Goal: Task Accomplishment & Management: Use online tool/utility

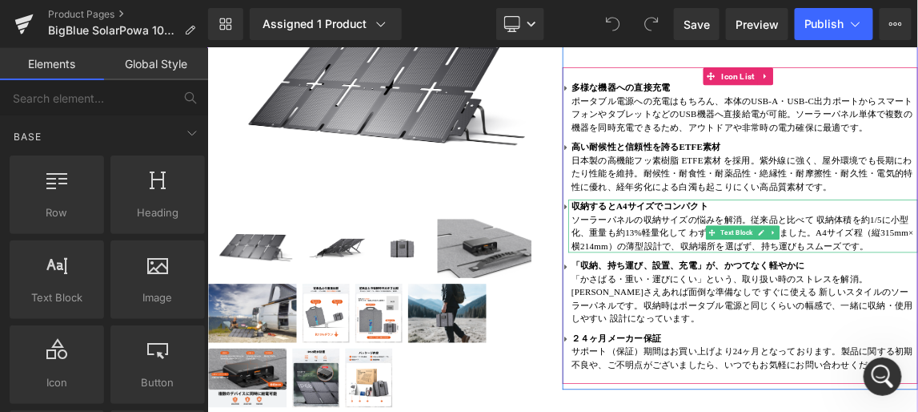
scroll to position [218, 0]
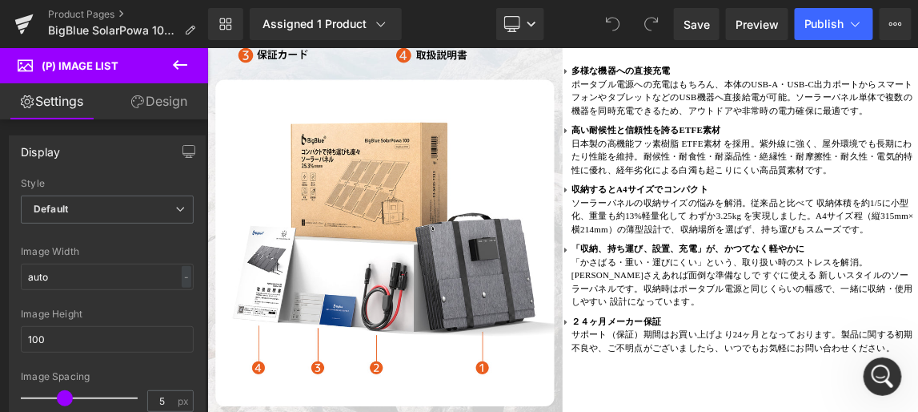
click at [178, 63] on icon at bounding box center [180, 64] width 19 height 19
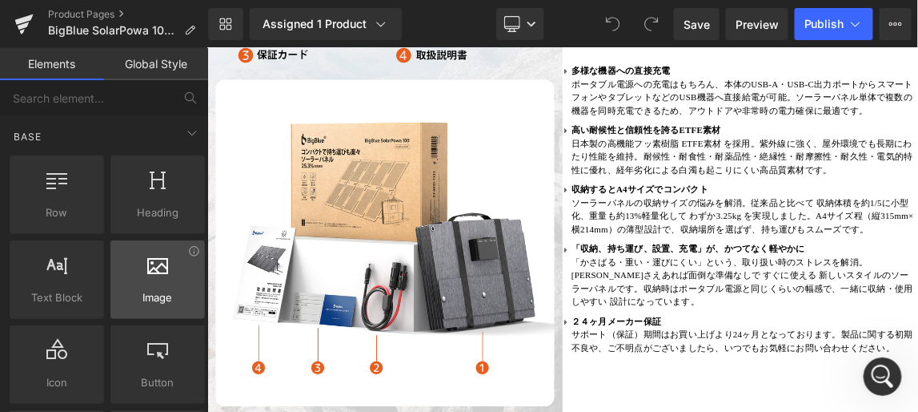
click at [151, 281] on div at bounding box center [157, 271] width 85 height 36
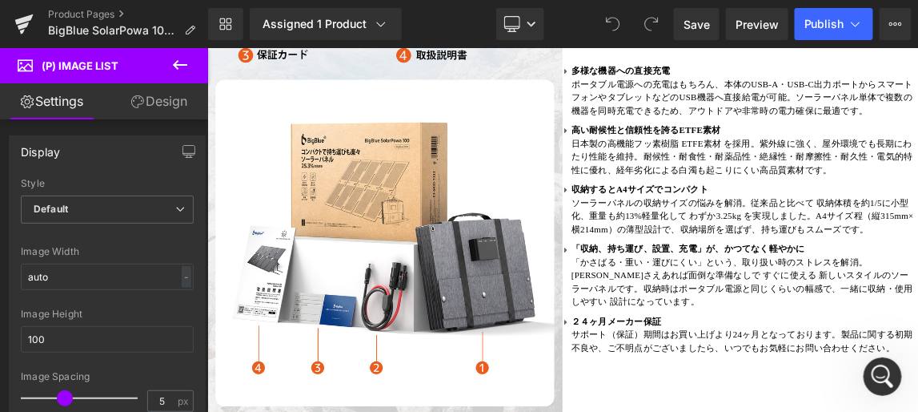
click at [78, 66] on span "(P) Image List" at bounding box center [80, 65] width 77 height 13
click at [203, 147] on b at bounding box center [204, 159] width 10 height 74
click at [28, 21] on icon at bounding box center [23, 24] width 19 height 40
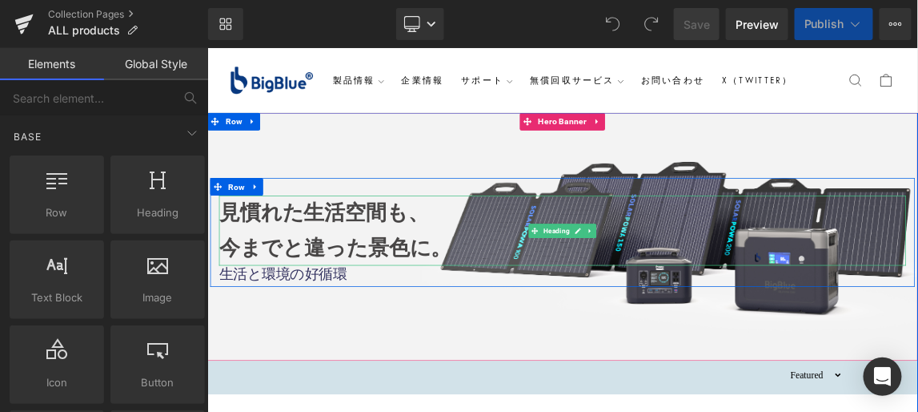
click at [403, 267] on strong "見慣れた生活空間も、" at bounding box center [366, 271] width 287 height 31
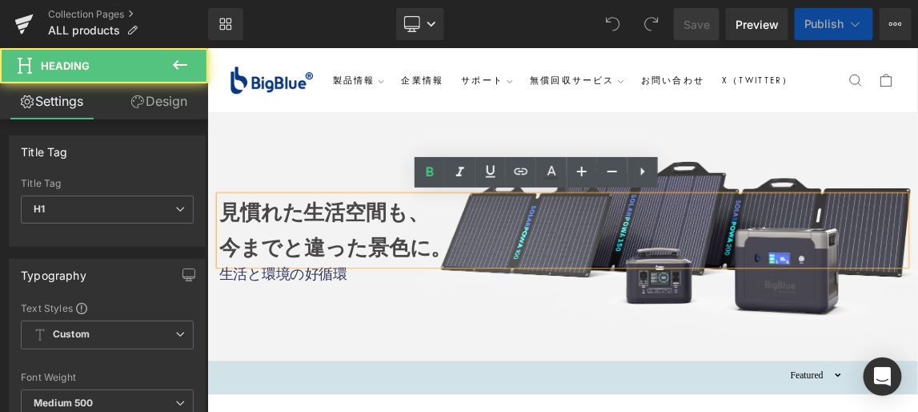
click at [443, 269] on strong "見慣れた生活空間も、" at bounding box center [366, 271] width 287 height 31
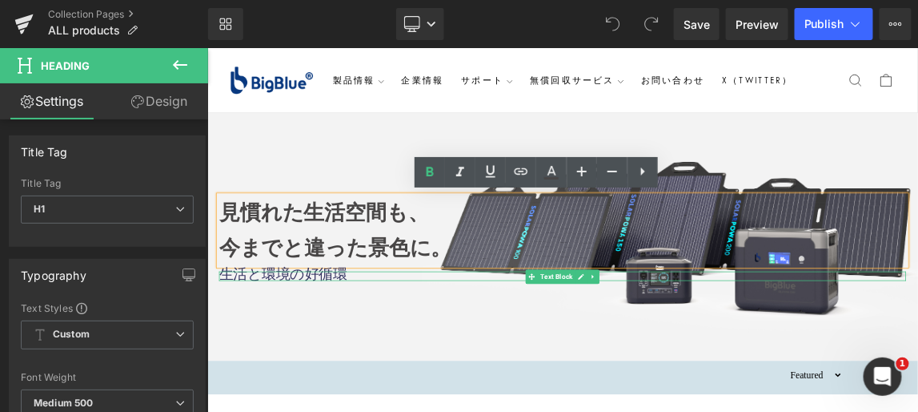
drag, startPoint x: 370, startPoint y: 357, endPoint x: 448, endPoint y: 320, distance: 85.9
click at [370, 356] on div "生活と環境の好循環 Text Block" at bounding box center [691, 357] width 937 height 13
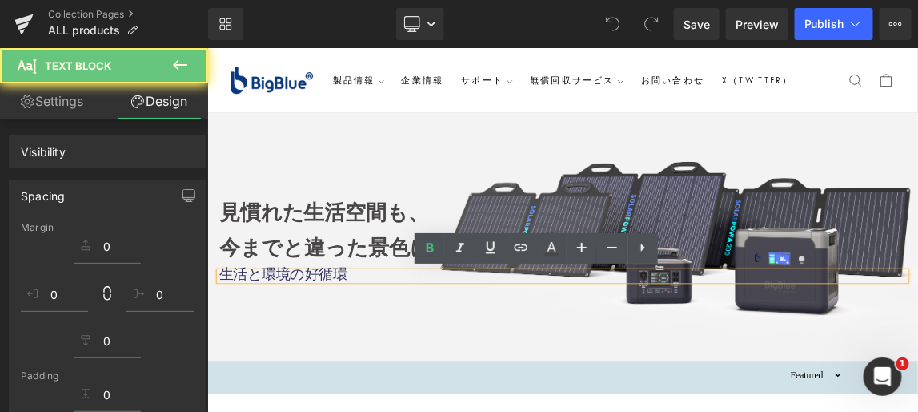
click at [453, 317] on strong "今までと違った景色に。" at bounding box center [382, 319] width 318 height 31
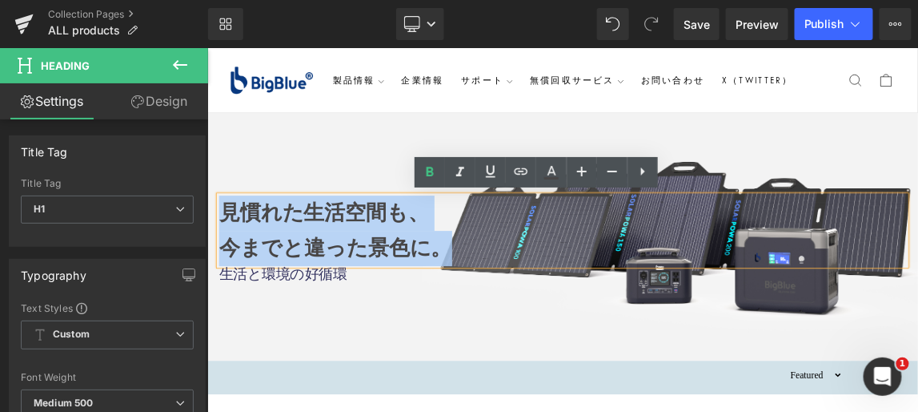
drag, startPoint x: 224, startPoint y: 266, endPoint x: 520, endPoint y: 329, distance: 302.1
click at [520, 329] on div "見慣れた生活空間も、 今までと違った景色に。" at bounding box center [691, 295] width 937 height 95
paste div
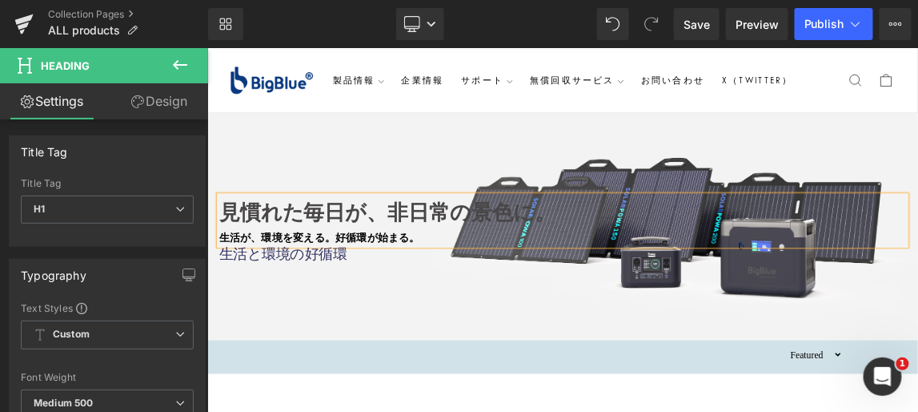
click at [450, 269] on b "見慣れた毎日が、非日常の景色に。" at bounding box center [452, 271] width 459 height 31
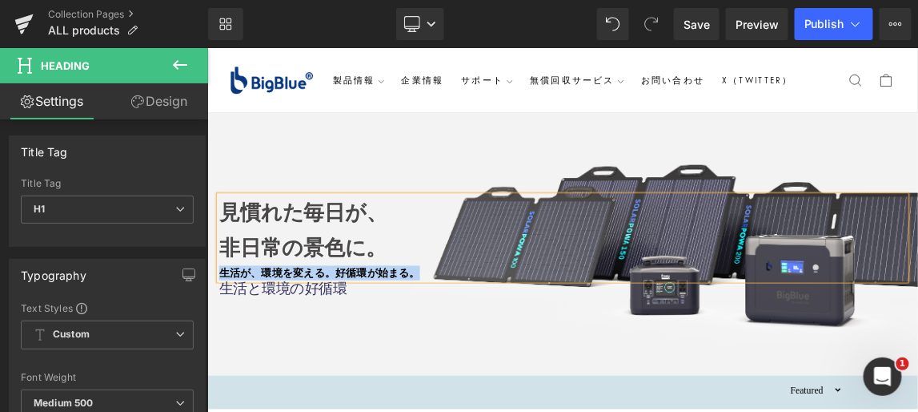
drag, startPoint x: 489, startPoint y: 358, endPoint x: 219, endPoint y: 356, distance: 269.8
click at [223, 356] on div "生活が、環境を変える。好循環が始まる。" at bounding box center [691, 353] width 937 height 20
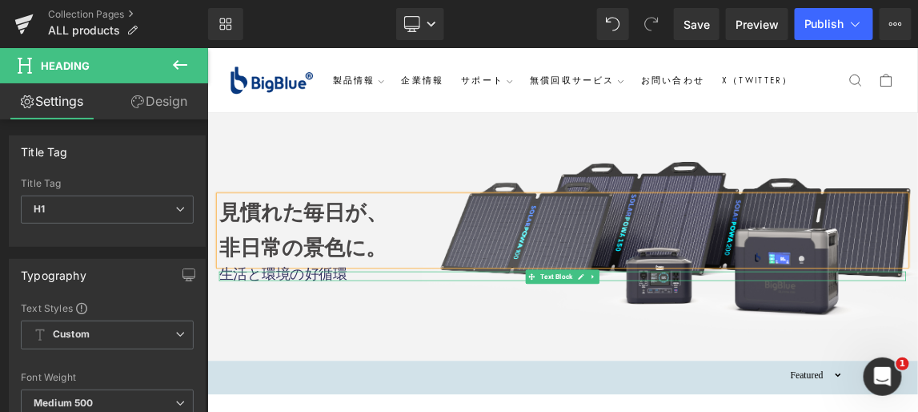
click at [363, 354] on span "生活と環境の好循環" at bounding box center [310, 354] width 175 height 21
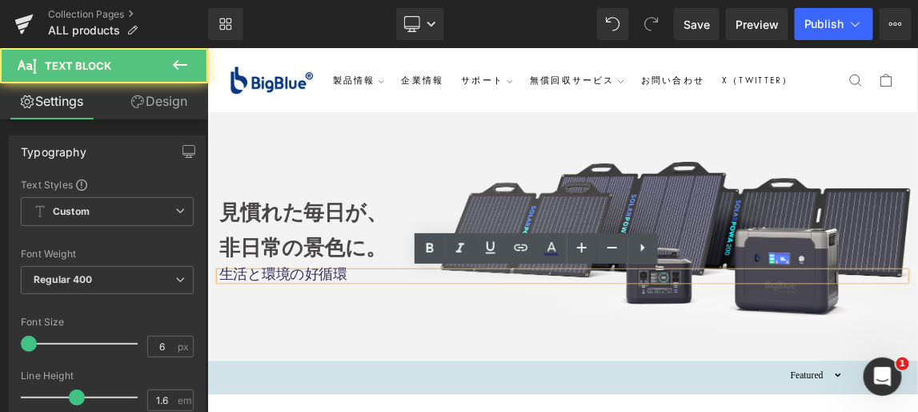
click at [382, 358] on p "生活と環境の好循環" at bounding box center [691, 357] width 937 height 13
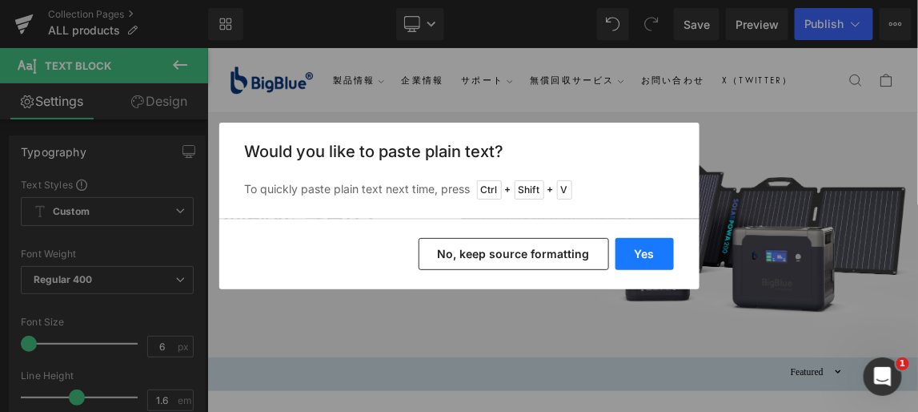
click at [648, 249] on button "Yes" at bounding box center [645, 254] width 58 height 32
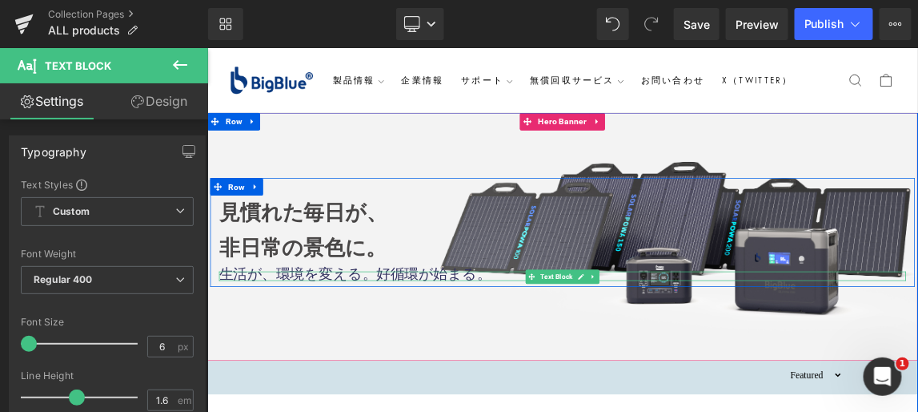
click at [398, 356] on span "生活が、環境を変える。好循環が始まる。" at bounding box center [408, 354] width 371 height 21
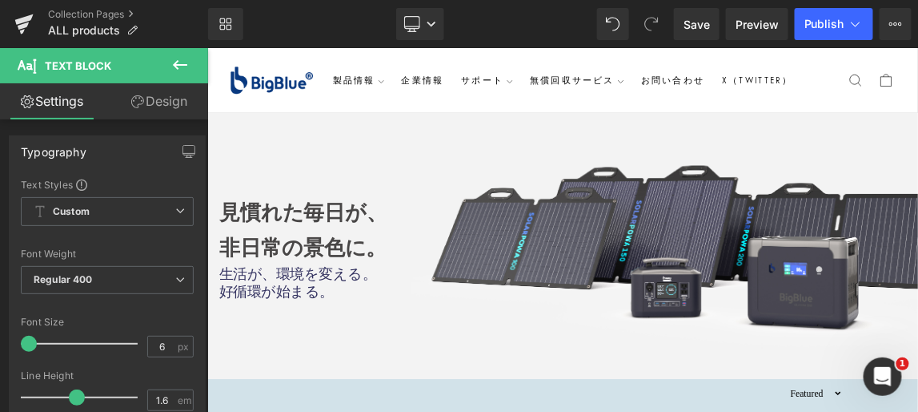
click at [448, 350] on div "Loading Product Data" at bounding box center [459, 348] width 115 height 18
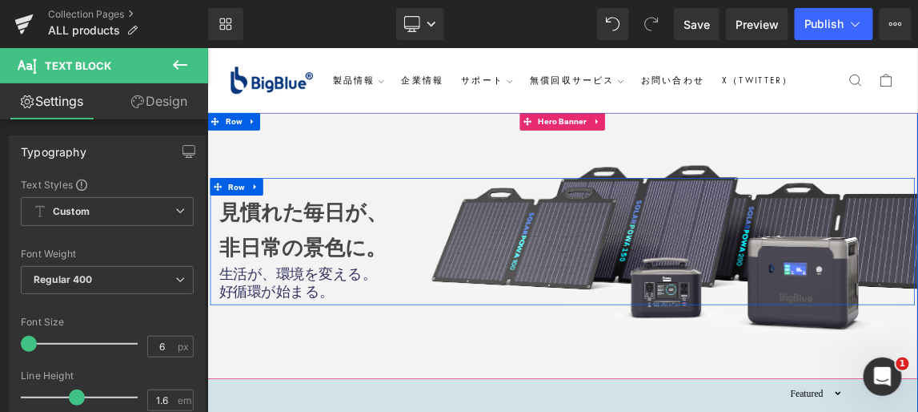
drag, startPoint x: 420, startPoint y: 388, endPoint x: 215, endPoint y: 357, distance: 207.3
click at [215, 357] on div "見慣れた毎日が、 非日常の景色に。 Heading 生活が、環境を変える。 好循環が始まる。 Text Block" at bounding box center [691, 318] width 961 height 141
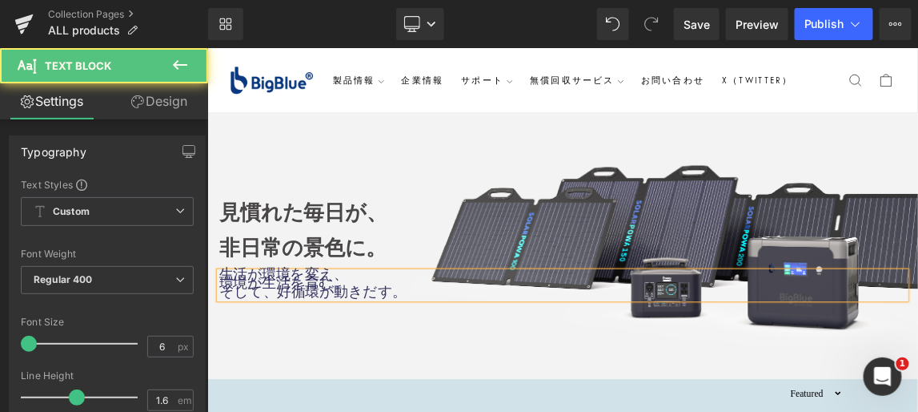
click at [479, 389] on div "生活が環境を変え、 環境が生活を育む。 そして、好循環が動きだす。" at bounding box center [691, 370] width 937 height 38
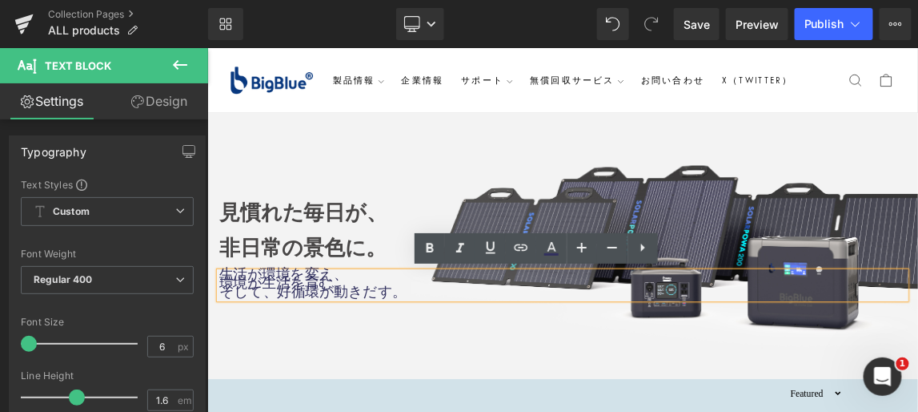
click at [574, 347] on div "見慣れた毎日が、 非日常の景色に。 Heading 生活が環境を変え、 環境が生活を育む。 そして、好循環が動きだす。 Text Block" at bounding box center [691, 318] width 961 height 141
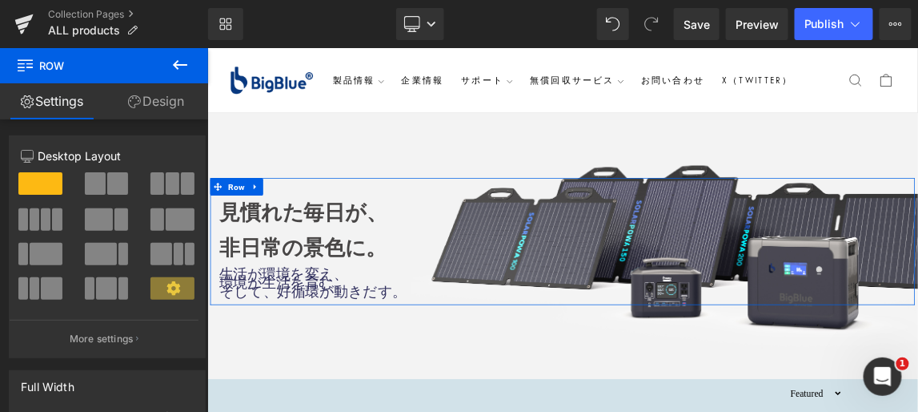
click at [166, 99] on link "Design" at bounding box center [156, 101] width 104 height 36
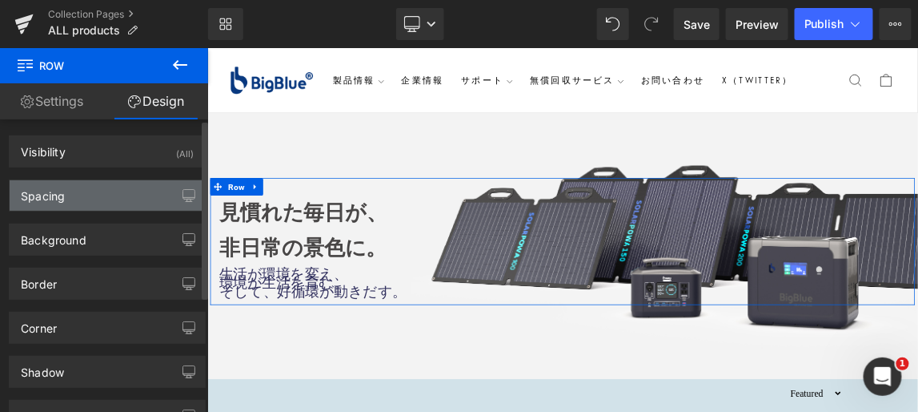
click at [150, 191] on div "Spacing" at bounding box center [107, 195] width 195 height 30
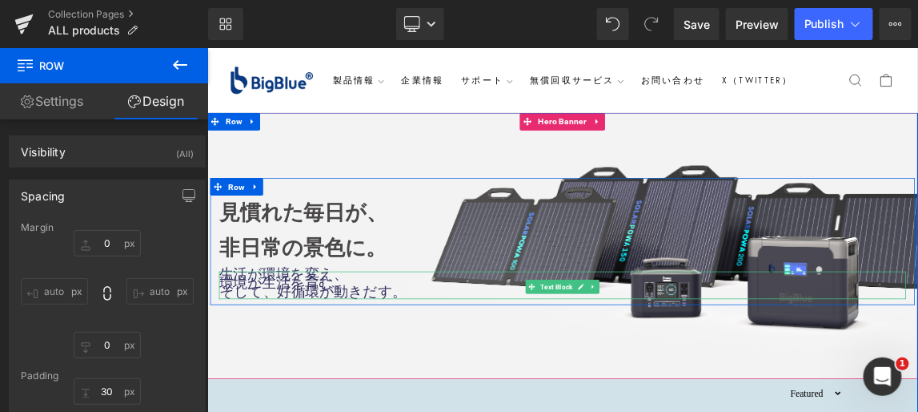
drag, startPoint x: 370, startPoint y: 361, endPoint x: 387, endPoint y: 362, distance: 16.8
click at [370, 360] on span "環境が生活を育む。" at bounding box center [310, 367] width 175 height 21
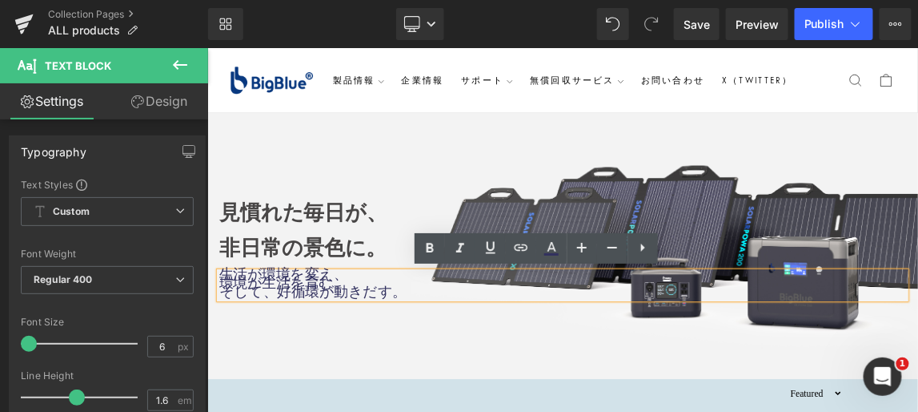
click at [374, 355] on p "生活が環境を変え、" at bounding box center [691, 357] width 937 height 13
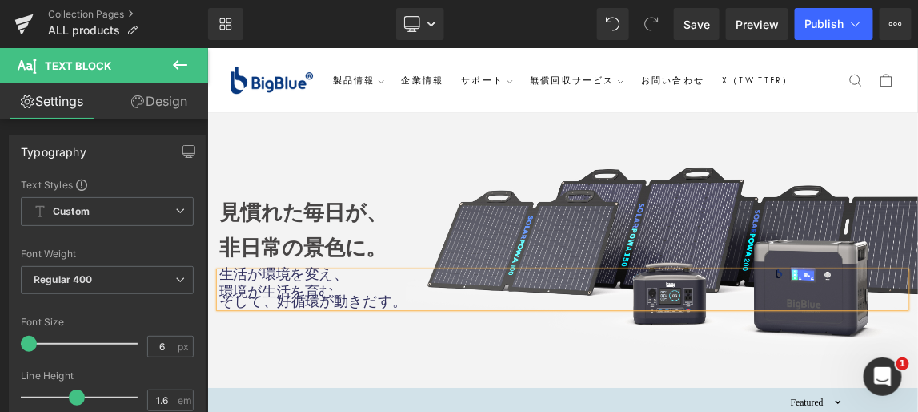
click at [383, 377] on p at bounding box center [691, 370] width 937 height 13
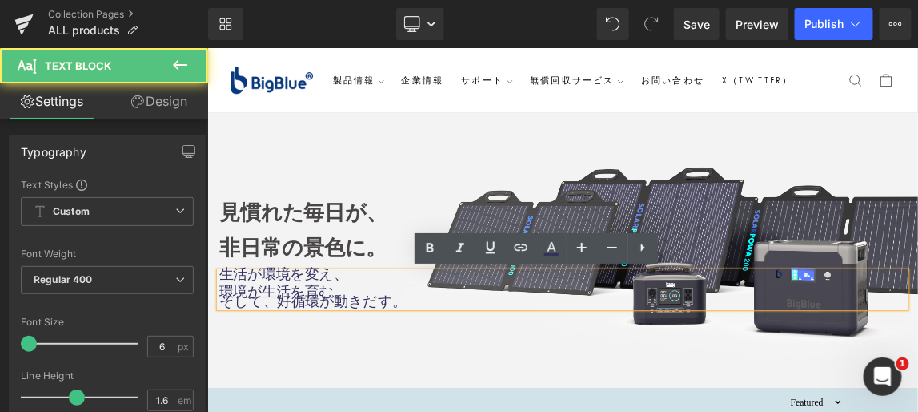
click at [374, 387] on span "そして、好循環が動きだす。" at bounding box center [350, 392] width 255 height 21
click at [373, 381] on p "環境が生活を育む。" at bounding box center [691, 382] width 937 height 13
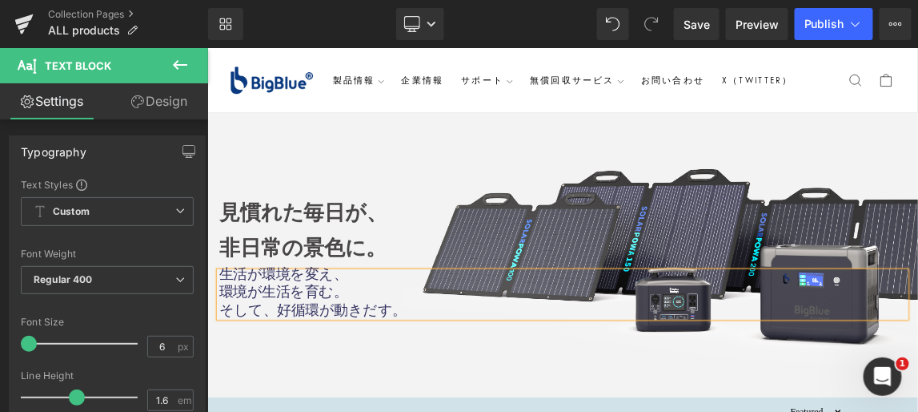
click at [327, 411] on div at bounding box center [691, 328] width 969 height 387
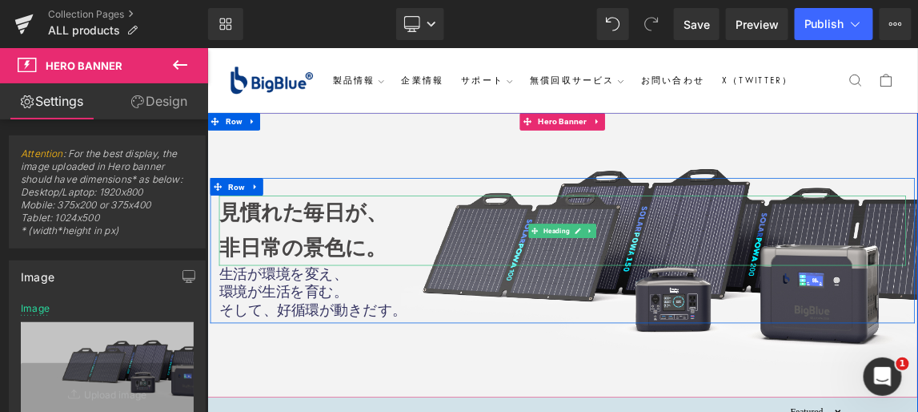
click at [290, 298] on h1 "非日常の景色に。" at bounding box center [691, 320] width 937 height 48
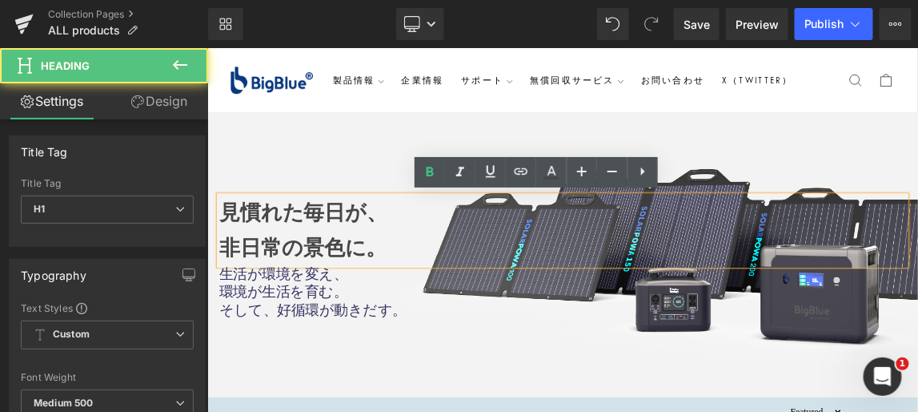
click at [227, 287] on b "見慣れた毎日が、" at bounding box center [338, 271] width 230 height 31
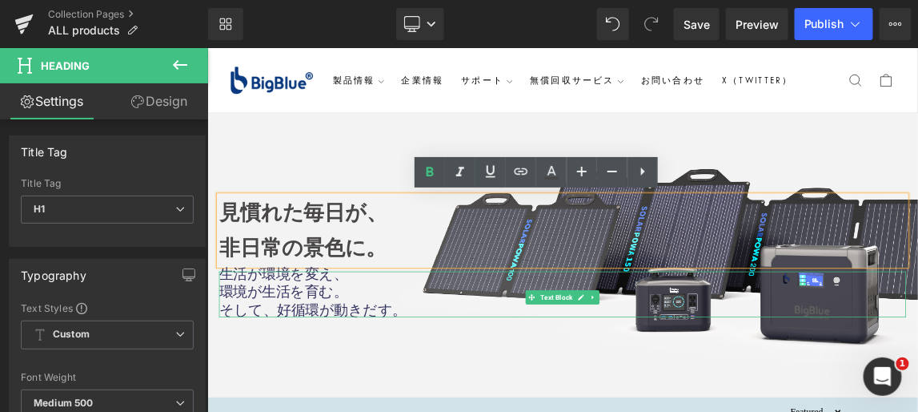
click at [233, 375] on span "環境が生活を育む。" at bounding box center [310, 379] width 175 height 21
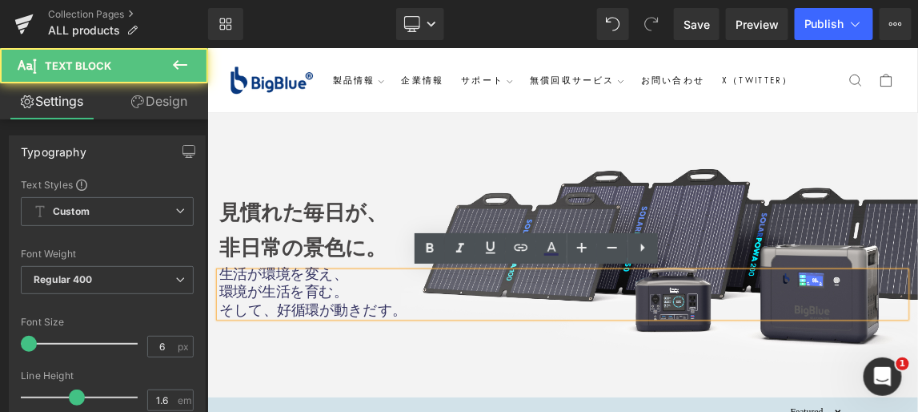
click at [354, 411] on div "生活が環境を変え、 環境が生活を育む。 そして、好循環が動きだす。" at bounding box center [691, 382] width 937 height 62
click at [456, 411] on p "そして、好循環が動きだす。" at bounding box center [691, 407] width 937 height 13
click at [450, 351] on div "生活が環境を変え、 環境が生活を育む。 そして、好循環が動きだす。" at bounding box center [691, 382] width 937 height 62
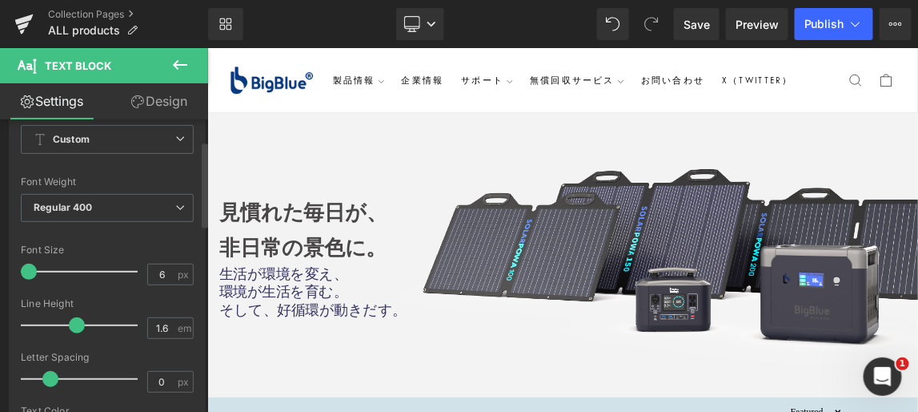
scroll to position [145, 0]
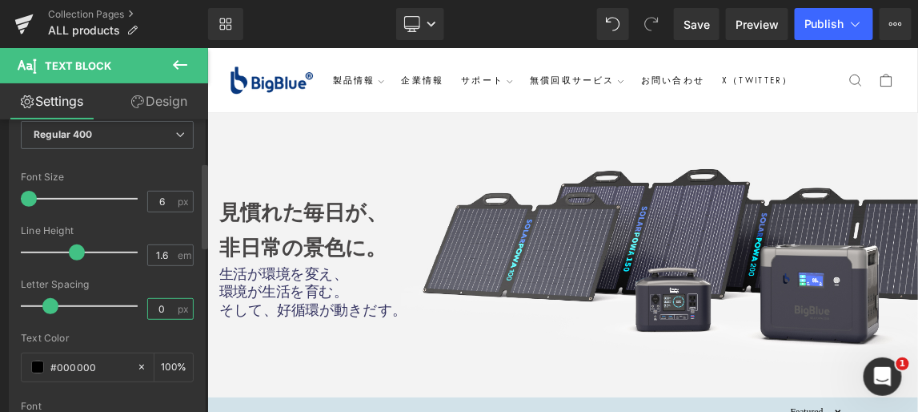
click at [159, 304] on input "0" at bounding box center [162, 309] width 28 height 20
type input "1"
type input "2"
type input "1"
click at [163, 251] on input "1.6" at bounding box center [162, 255] width 28 height 20
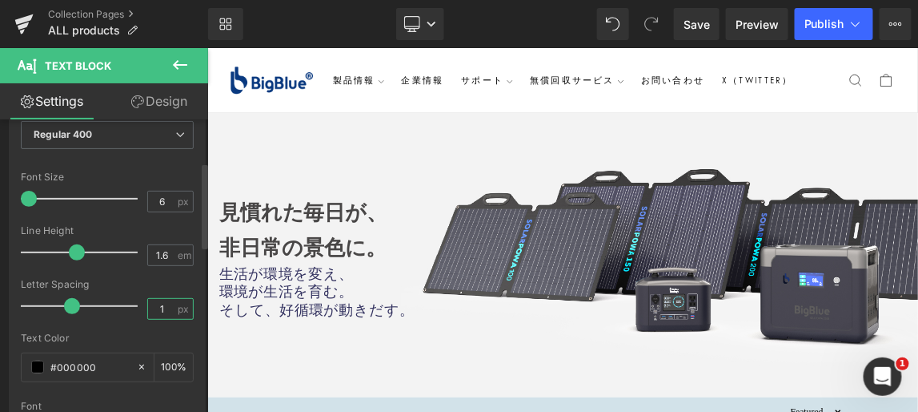
click at [162, 307] on input "1" at bounding box center [162, 309] width 28 height 20
type input "0"
type input "1"
click at [164, 253] on input "1.6" at bounding box center [162, 255] width 28 height 20
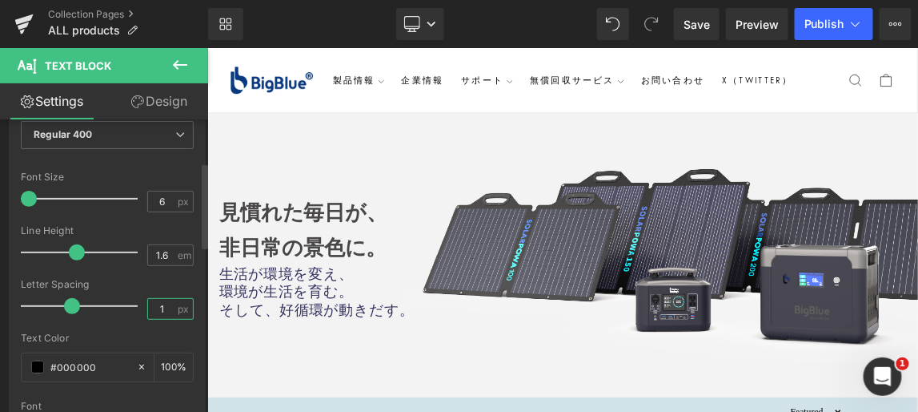
click at [163, 307] on input "1" at bounding box center [162, 309] width 28 height 20
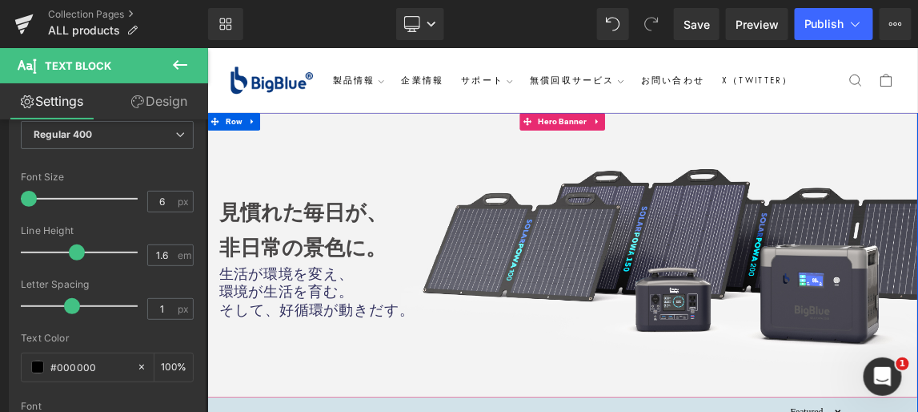
click at [317, 411] on div at bounding box center [691, 328] width 969 height 387
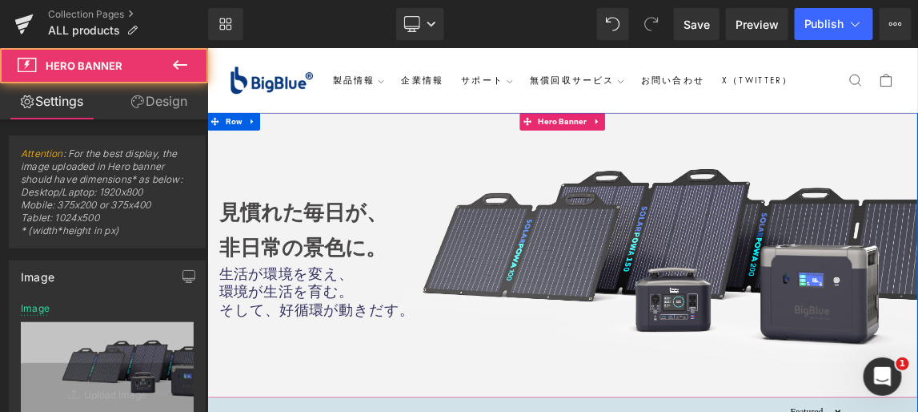
click at [303, 387] on span "環境が生活を育む。" at bounding box center [314, 379] width 183 height 21
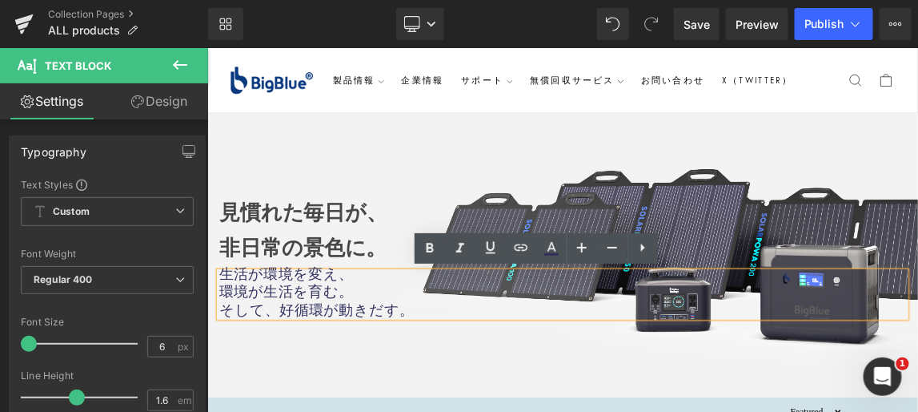
click at [303, 356] on span "生活が環境を変え、" at bounding box center [314, 354] width 183 height 21
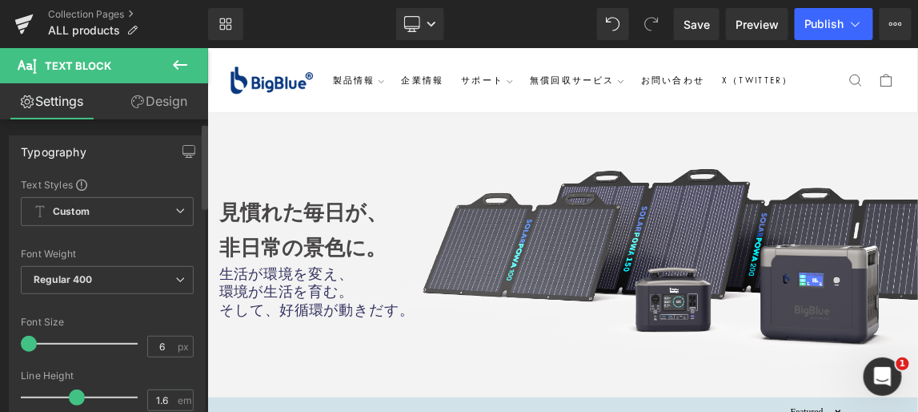
scroll to position [72, 0]
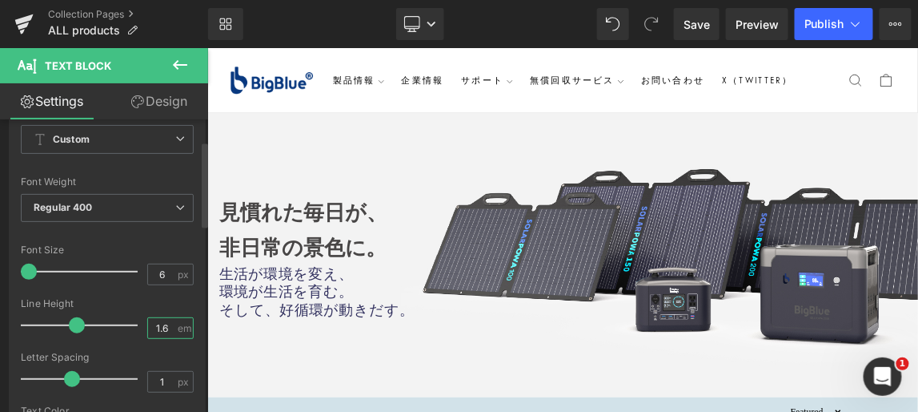
click at [168, 323] on input "1.6" at bounding box center [162, 328] width 28 height 20
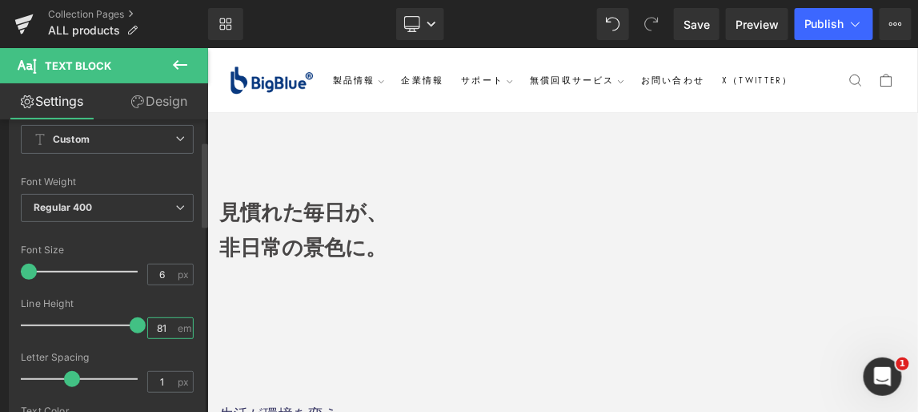
type input "1"
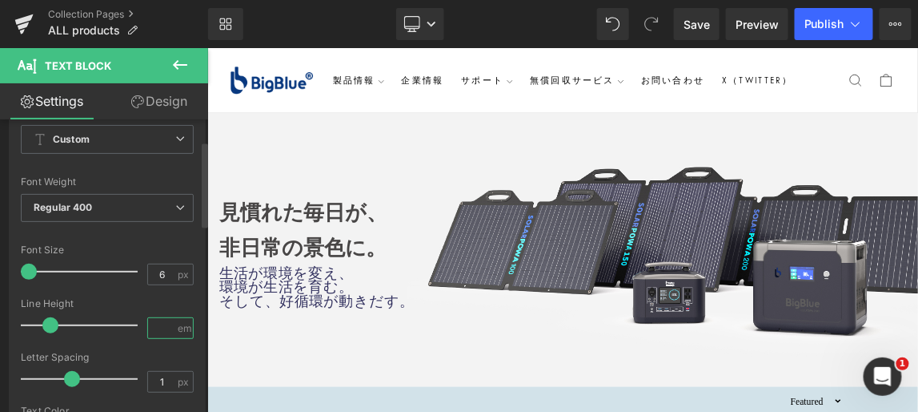
type input "2"
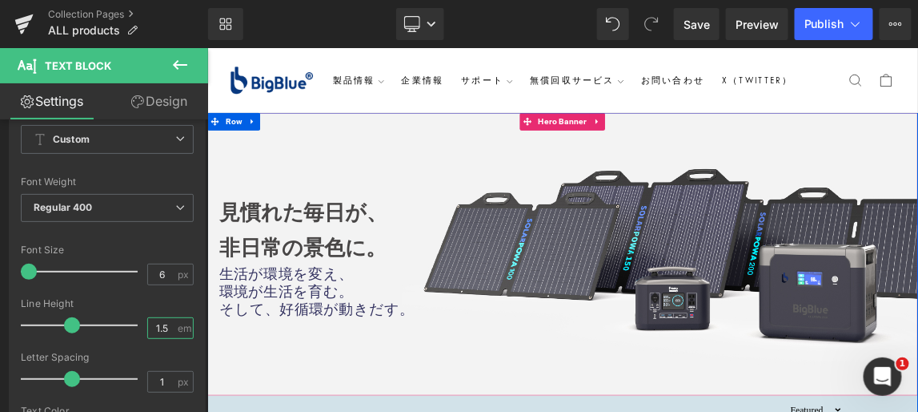
type input "1"
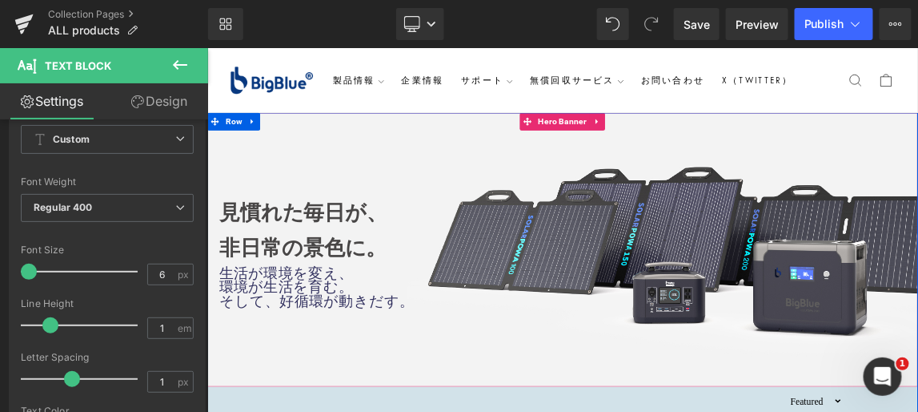
click at [399, 411] on div at bounding box center [691, 321] width 969 height 373
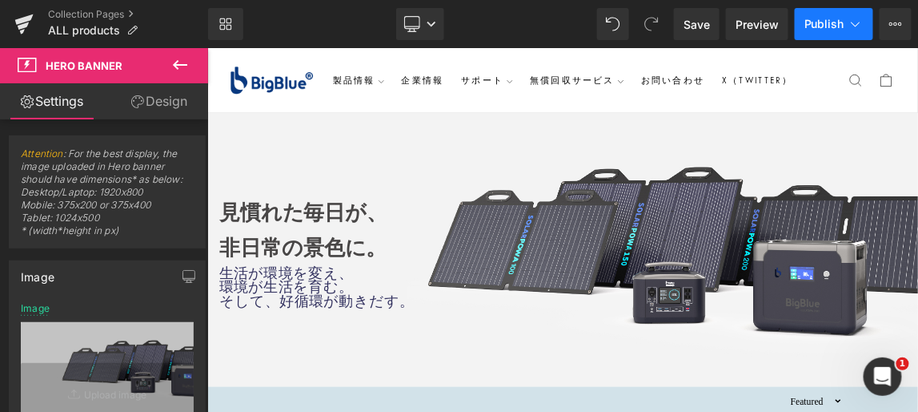
click at [823, 21] on span "Publish" at bounding box center [825, 24] width 40 height 13
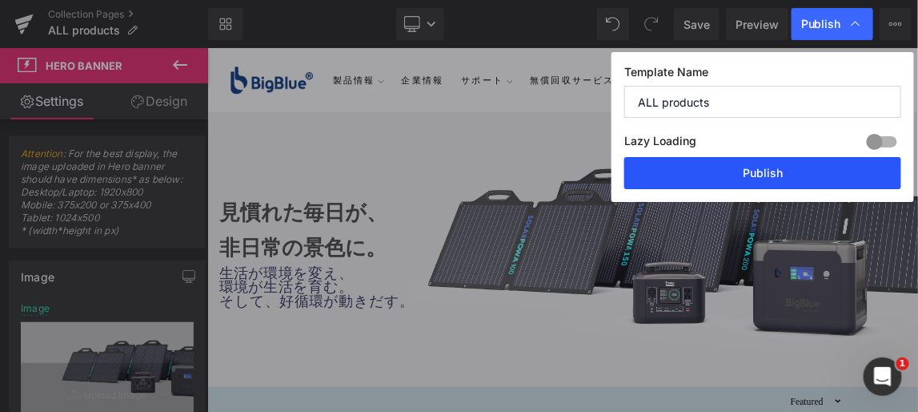
click at [777, 168] on button "Publish" at bounding box center [762, 173] width 277 height 32
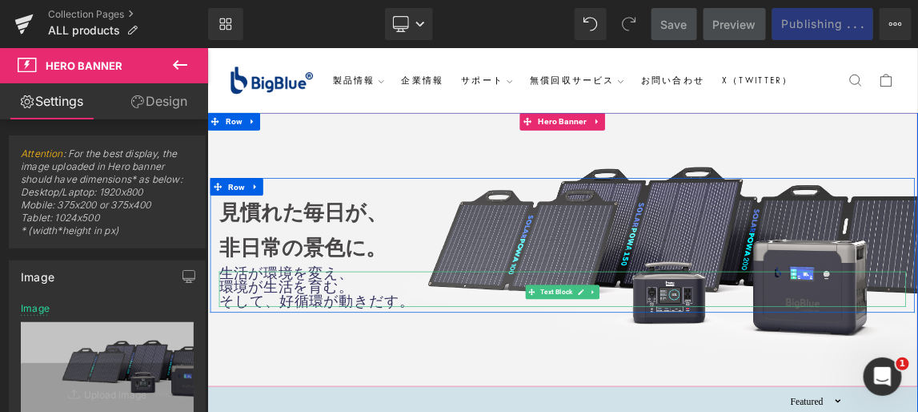
click at [352, 375] on span "環境が生活を育む。" at bounding box center [314, 373] width 183 height 21
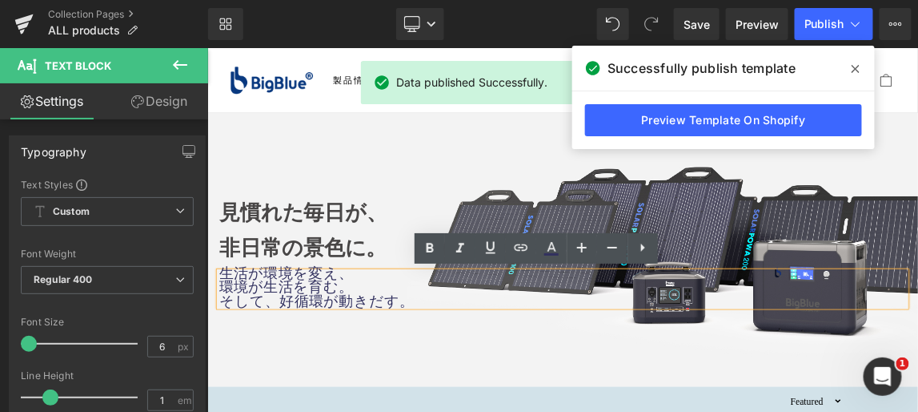
click at [448, 411] on div at bounding box center [691, 321] width 969 height 373
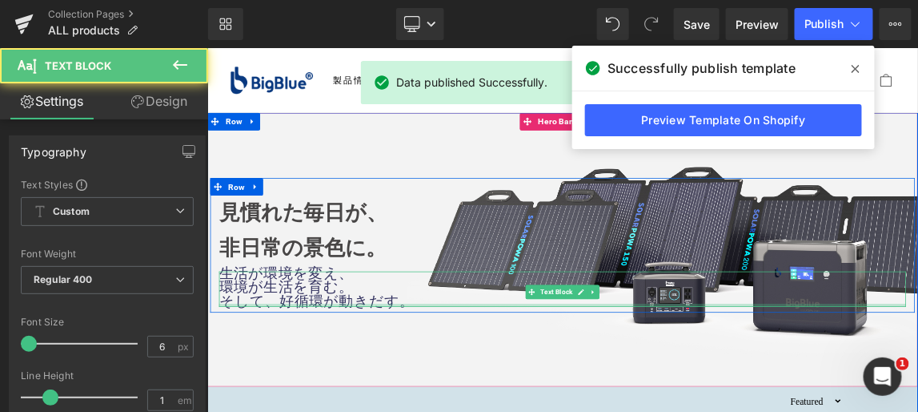
click at [434, 399] on div at bounding box center [691, 397] width 937 height 4
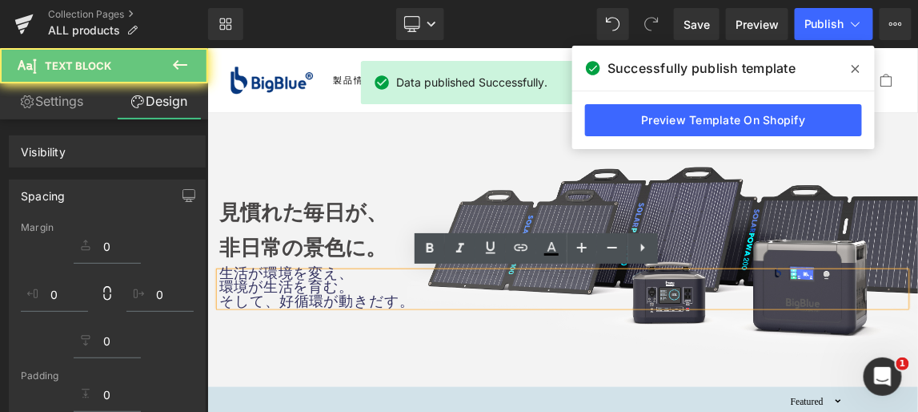
click at [428, 351] on div "生活が環境を変え、 環境が生活を育む。 そして、好循環が動きだす。" at bounding box center [691, 375] width 937 height 48
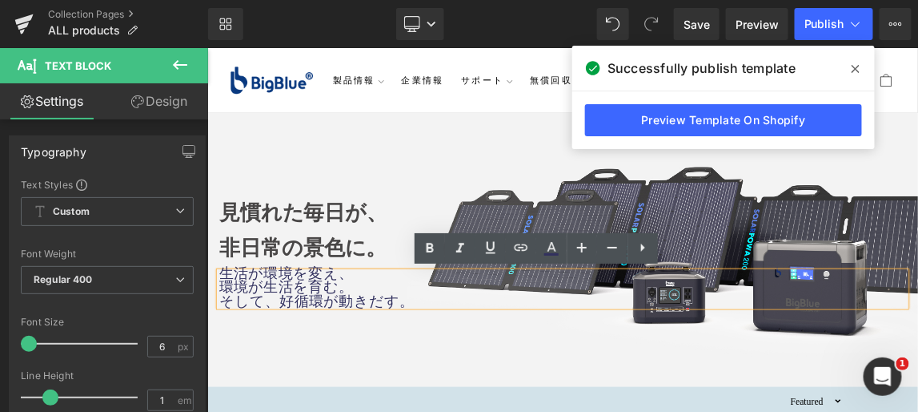
click at [428, 351] on div "生活が環境を変え、 環境が生活を育む。 そして、好循環が動きだす。" at bounding box center [691, 375] width 937 height 48
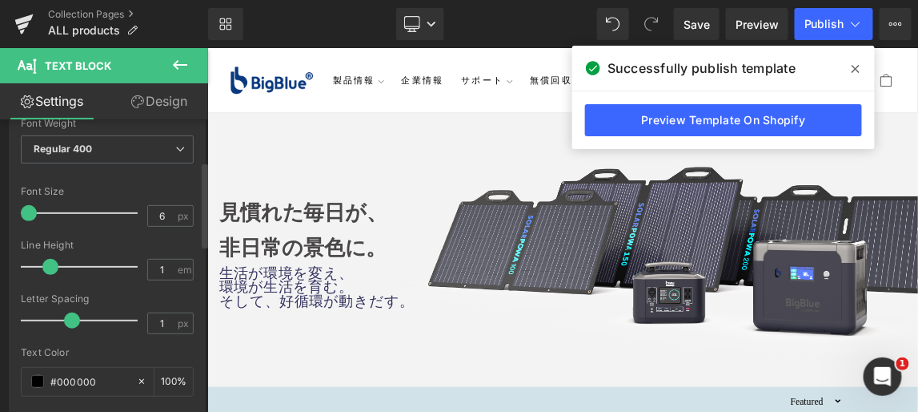
scroll to position [276, 0]
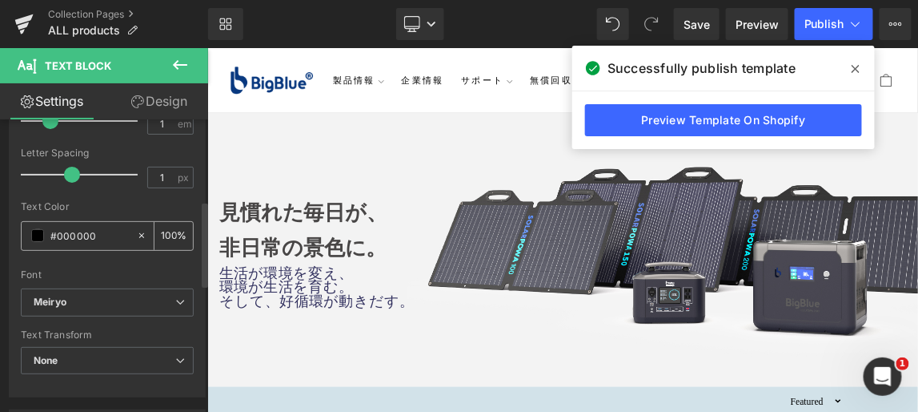
click at [67, 235] on input "#000000" at bounding box center [89, 236] width 78 height 18
click at [38, 229] on span at bounding box center [37, 235] width 13 height 13
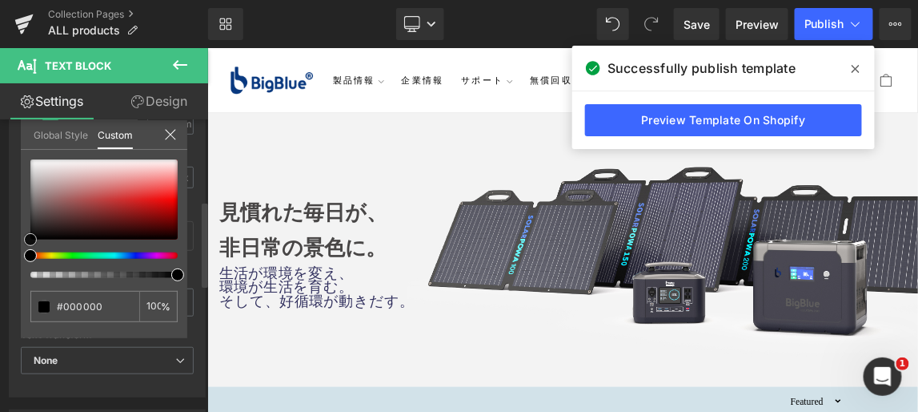
click at [29, 234] on span at bounding box center [30, 239] width 13 height 13
click at [160, 308] on input "100" at bounding box center [154, 305] width 14 height 11
click at [170, 132] on icon at bounding box center [170, 134] width 13 height 13
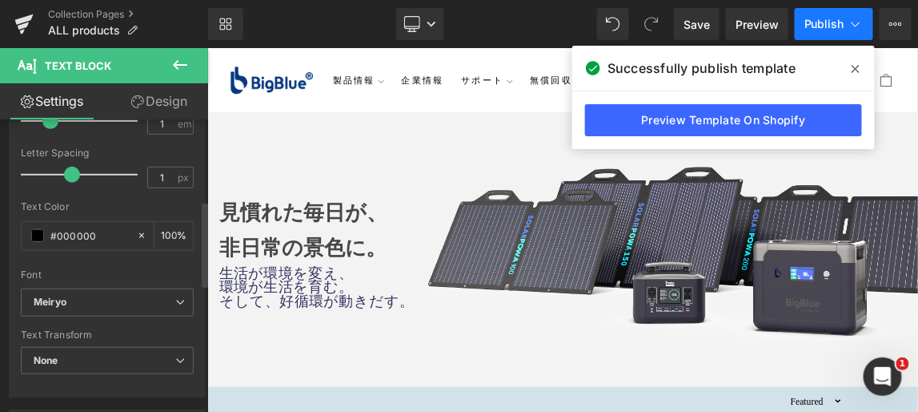
click at [829, 20] on span "Publish" at bounding box center [825, 24] width 40 height 13
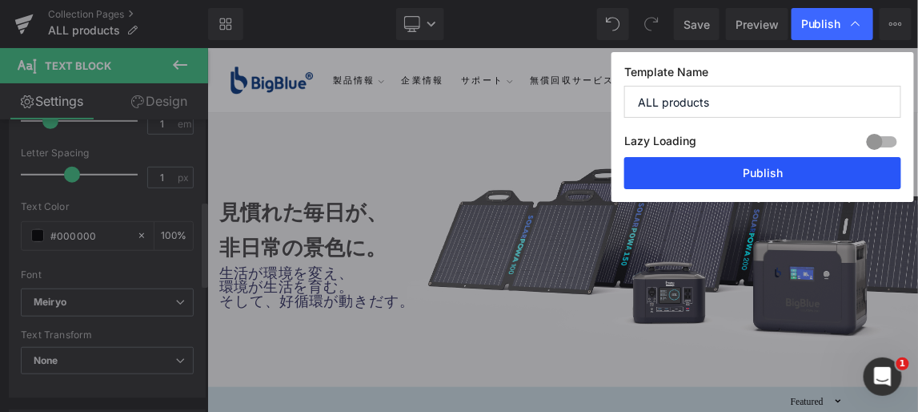
click at [773, 171] on button "Publish" at bounding box center [762, 173] width 277 height 32
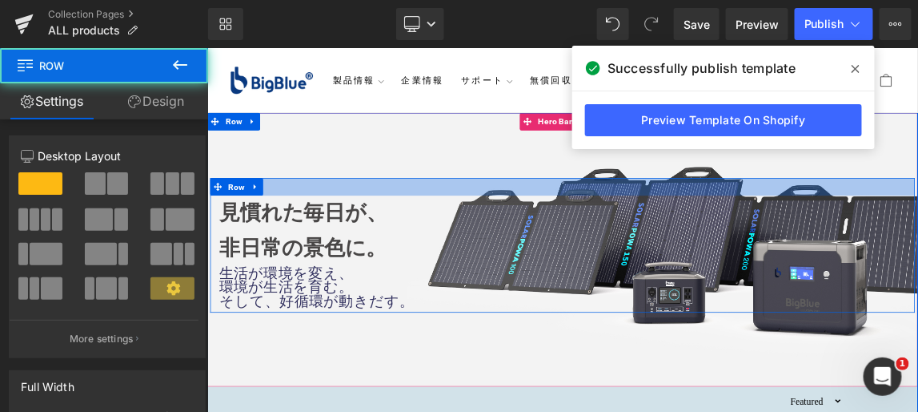
click at [362, 225] on div at bounding box center [691, 236] width 961 height 24
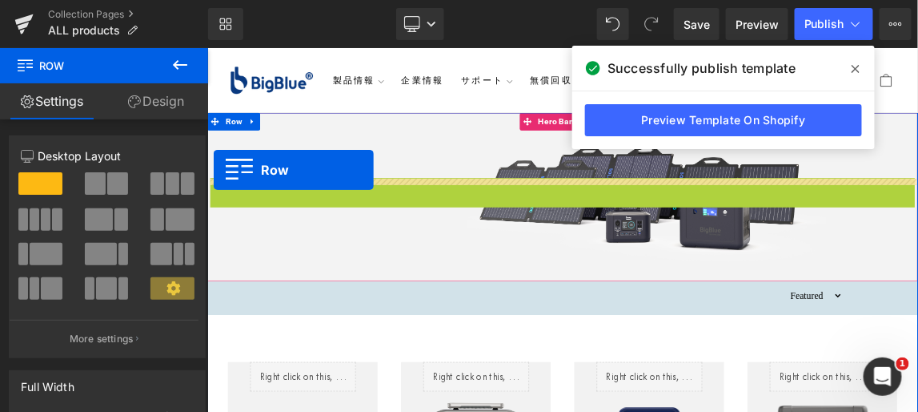
drag, startPoint x: 215, startPoint y: 237, endPoint x: 215, endPoint y: 213, distance: 24.0
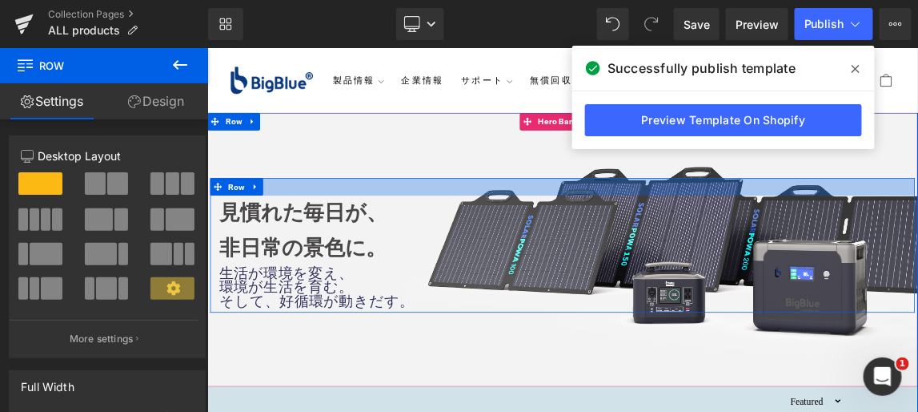
click at [338, 231] on div at bounding box center [691, 236] width 961 height 24
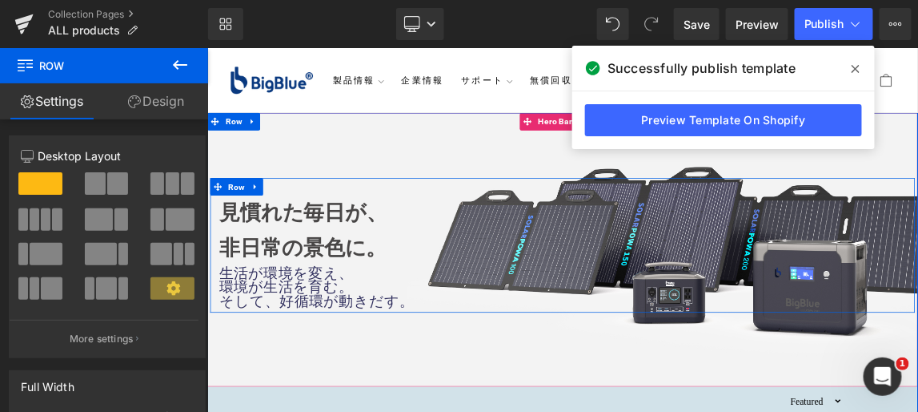
click at [339, 227] on div at bounding box center [691, 236] width 961 height 24
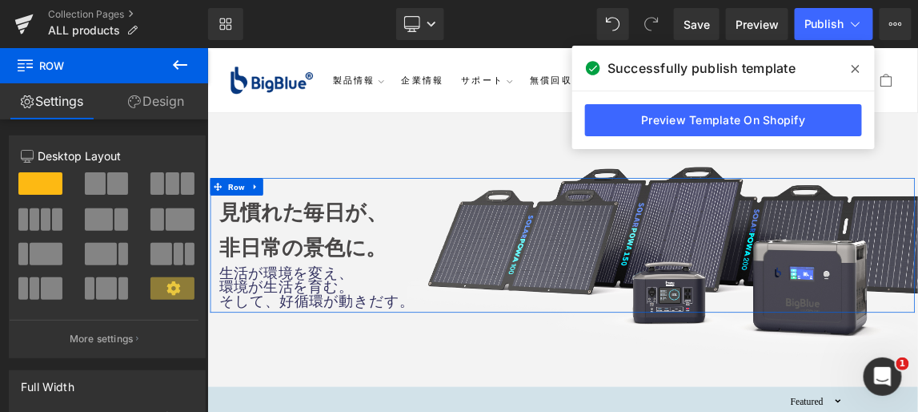
click at [175, 101] on link "Design" at bounding box center [156, 101] width 104 height 36
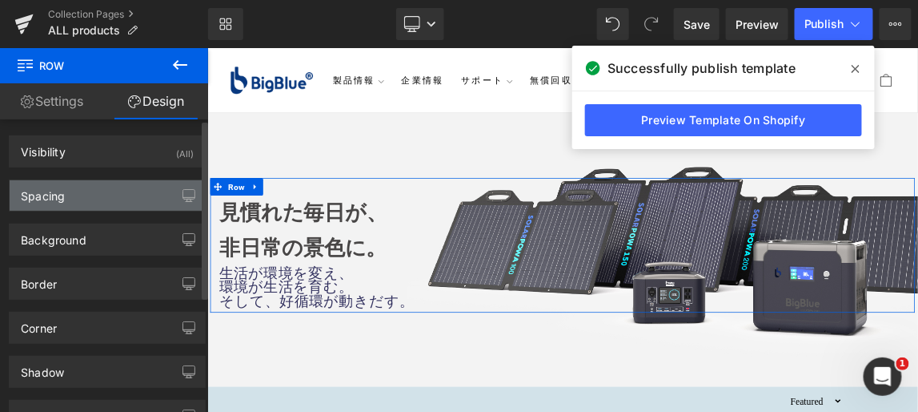
click at [134, 192] on div "Spacing" at bounding box center [107, 195] width 195 height 30
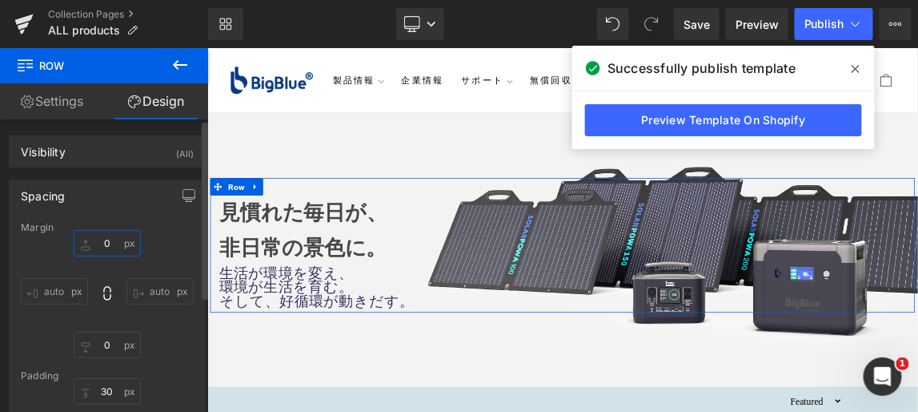
click at [110, 242] on input "0" at bounding box center [107, 243] width 67 height 26
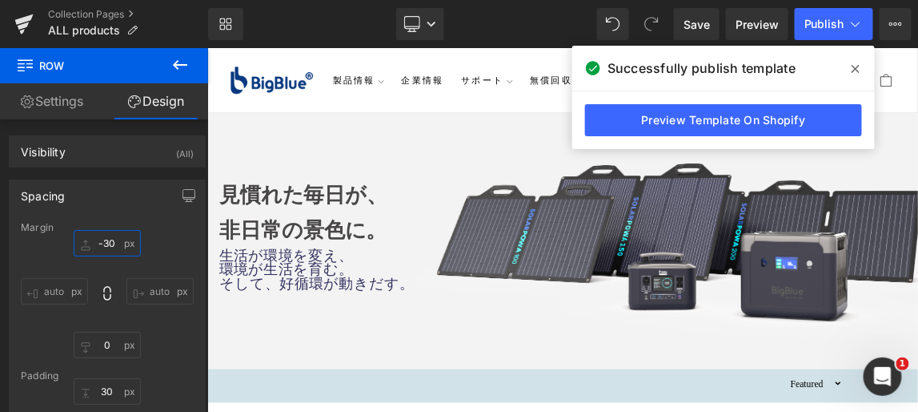
type input "-30"
click at [856, 70] on icon at bounding box center [856, 68] width 8 height 13
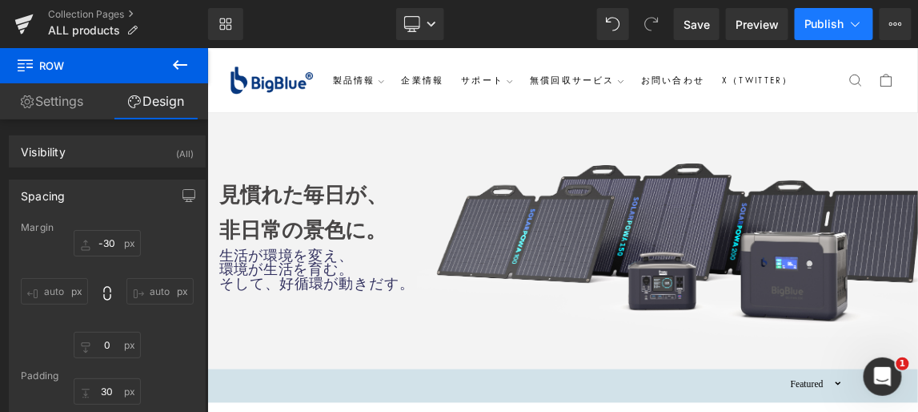
click at [836, 25] on span "Publish" at bounding box center [825, 24] width 40 height 13
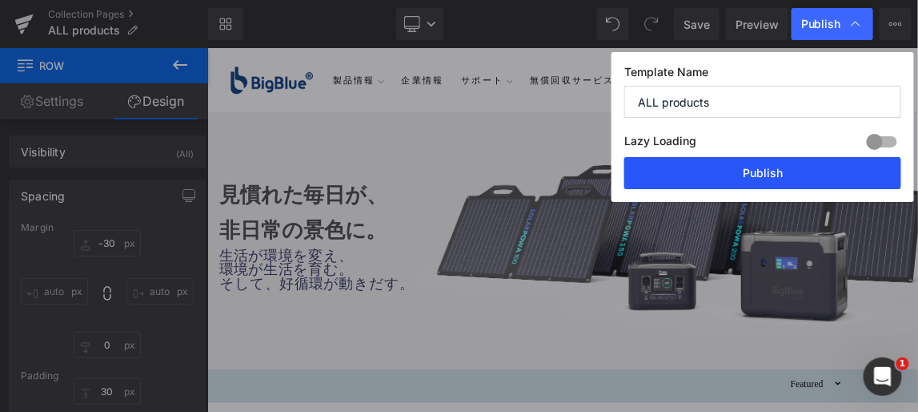
click at [774, 171] on button "Publish" at bounding box center [762, 173] width 277 height 32
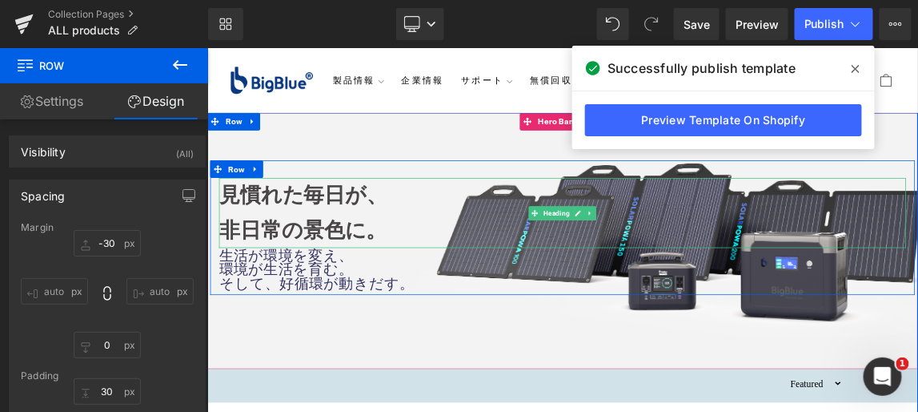
click at [809, 279] on h1 "非日常の景色に。" at bounding box center [691, 296] width 937 height 48
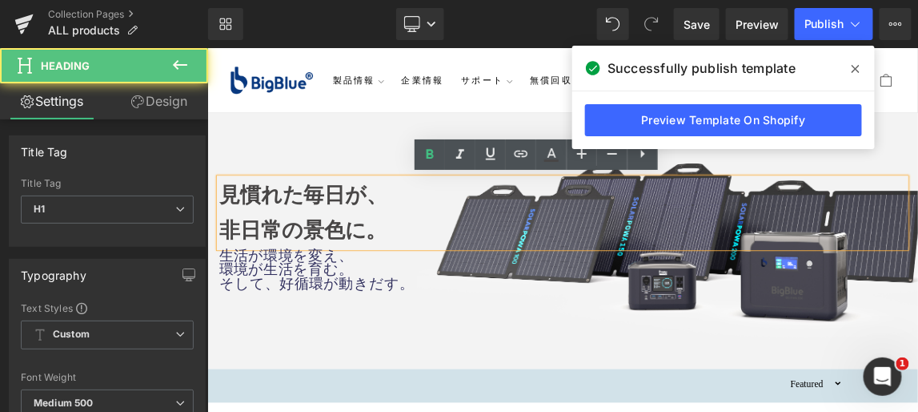
click at [827, 282] on h1 "非日常の景色に。" at bounding box center [691, 296] width 937 height 48
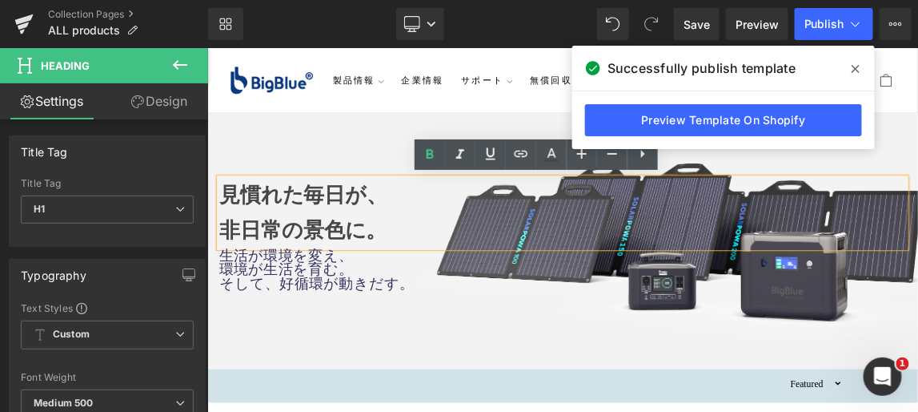
click at [827, 274] on h1 "非日常の景色に。" at bounding box center [691, 296] width 937 height 48
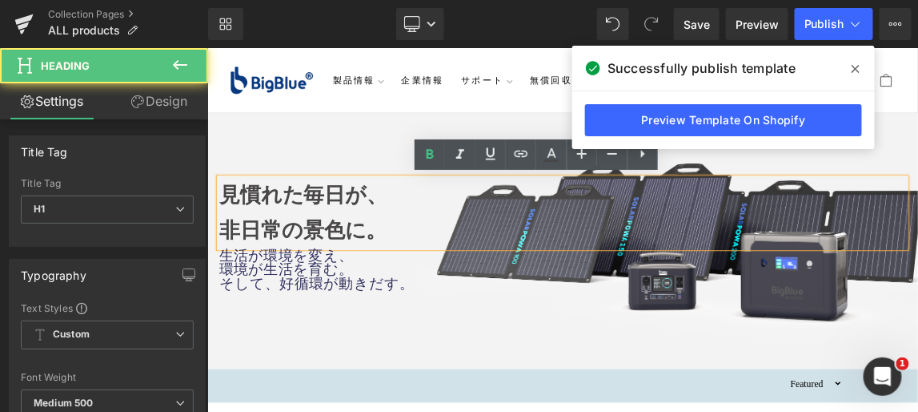
click at [859, 264] on h1 "見慣れた毎日が、" at bounding box center [691, 248] width 937 height 48
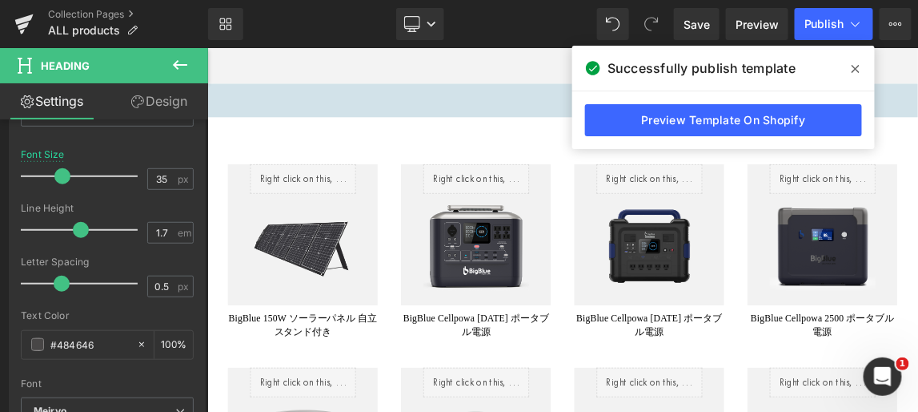
scroll to position [363, 0]
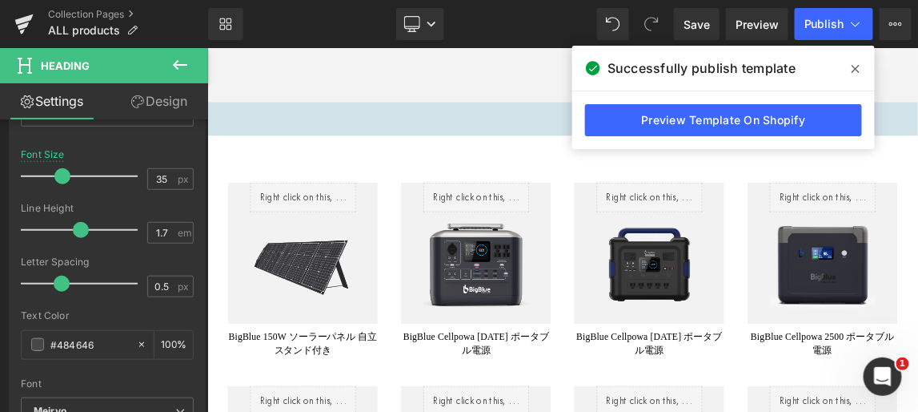
click at [856, 68] on icon at bounding box center [856, 69] width 8 height 8
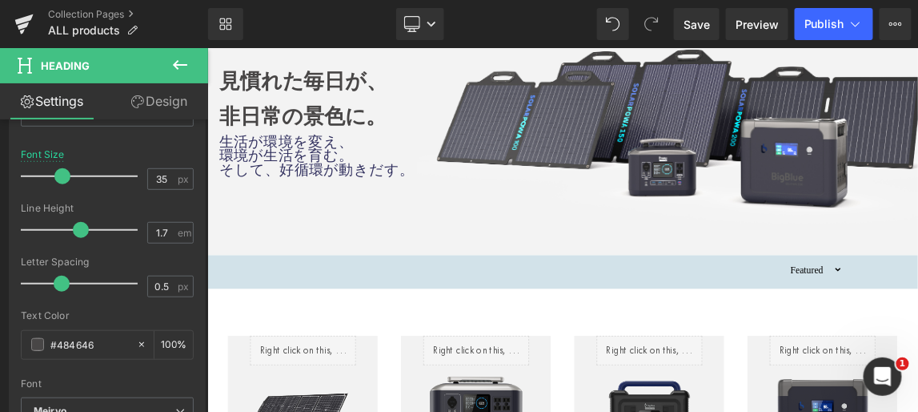
scroll to position [145, 0]
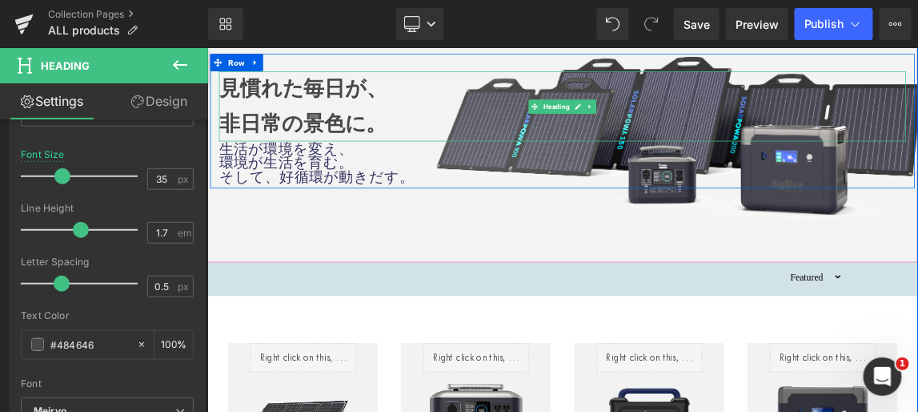
click at [715, 161] on h1 "非日常の景色に。" at bounding box center [691, 151] width 937 height 48
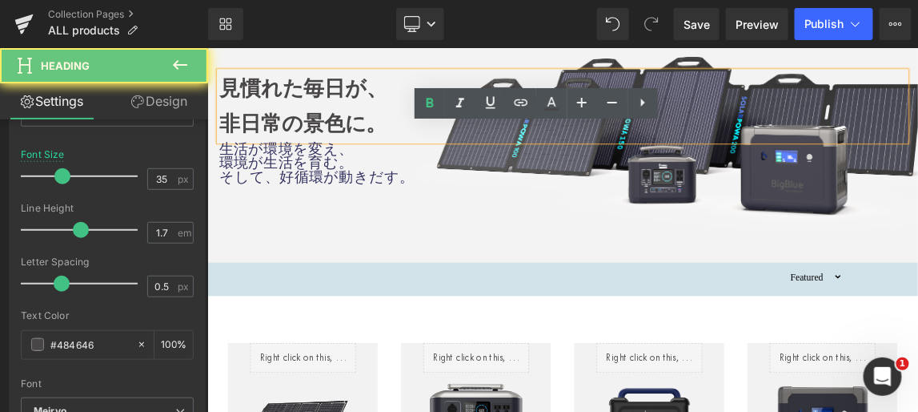
click at [850, 134] on h1 "非日常の景色に。" at bounding box center [691, 151] width 937 height 48
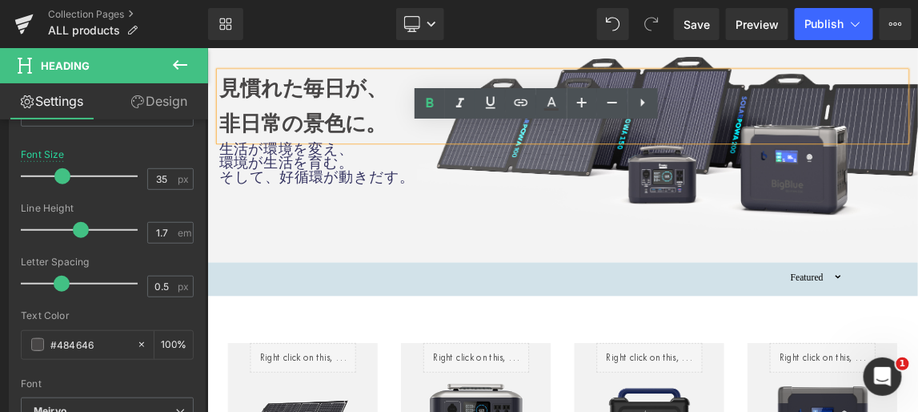
click at [884, 132] on h1 "非日常の景色に。" at bounding box center [691, 151] width 937 height 48
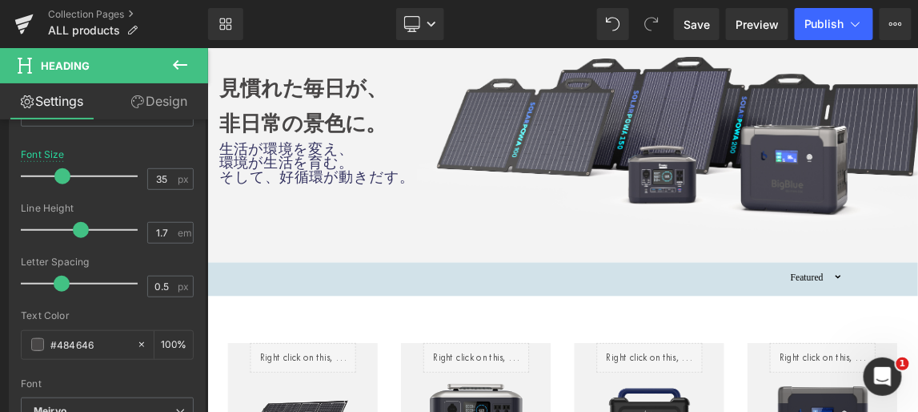
click at [173, 97] on link "Design" at bounding box center [159, 101] width 104 height 36
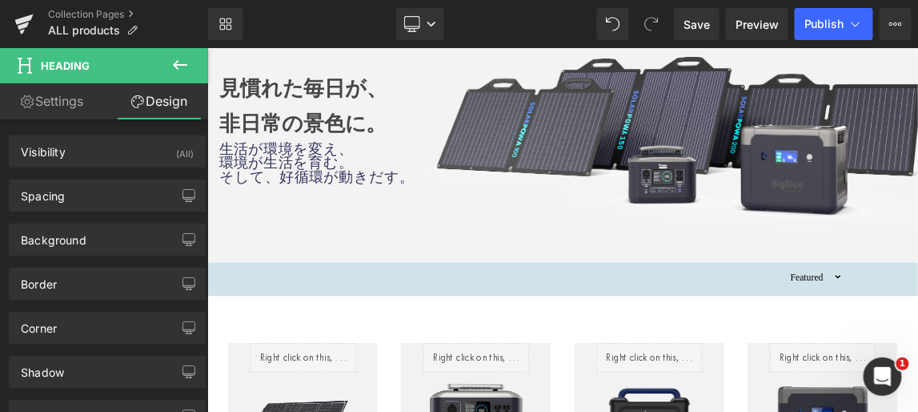
click at [177, 64] on icon at bounding box center [180, 65] width 14 height 10
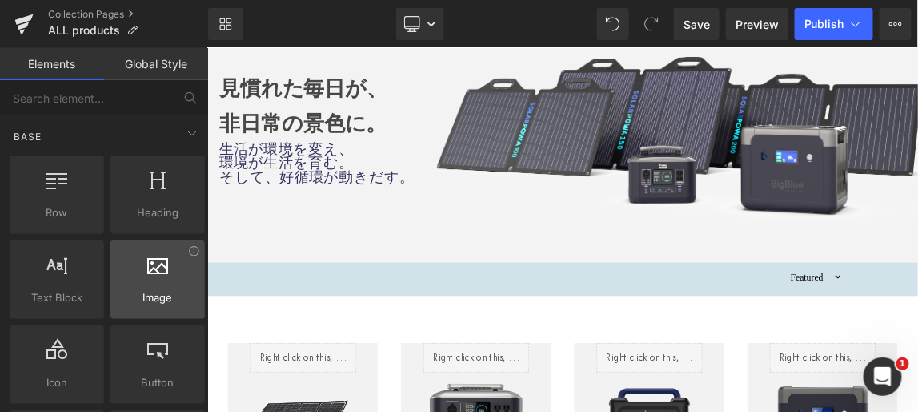
click at [154, 273] on div at bounding box center [157, 271] width 85 height 36
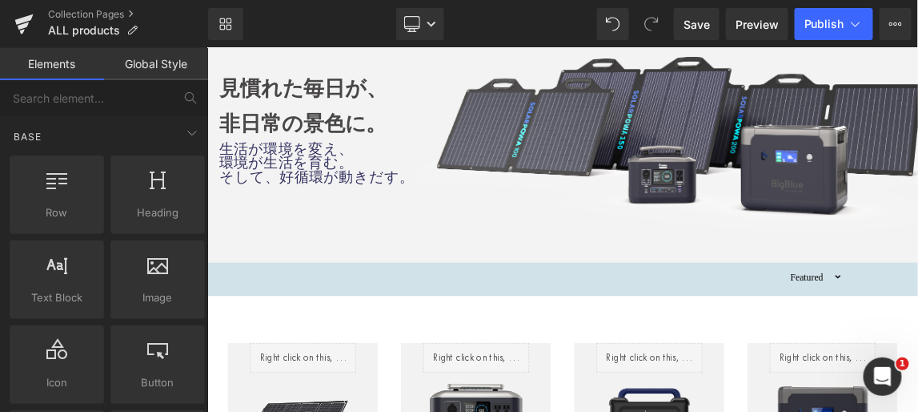
click at [818, 155] on h1 "非日常の景色に。" at bounding box center [691, 151] width 937 height 48
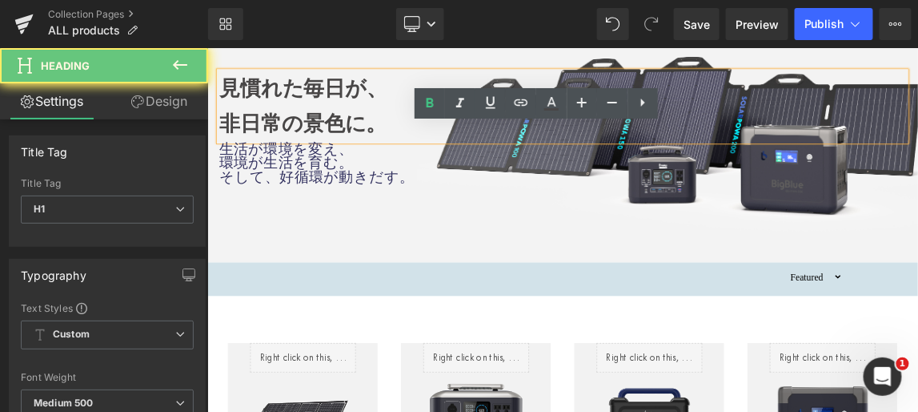
click at [829, 135] on h1 "非日常の景色に。" at bounding box center [691, 151] width 937 height 48
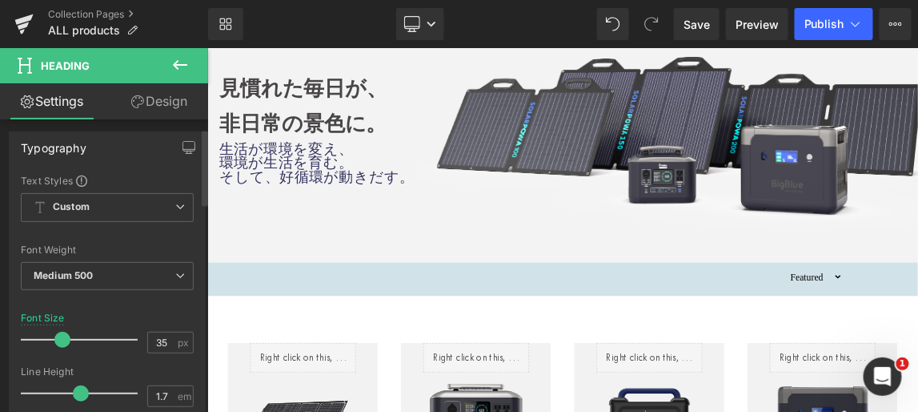
scroll to position [0, 0]
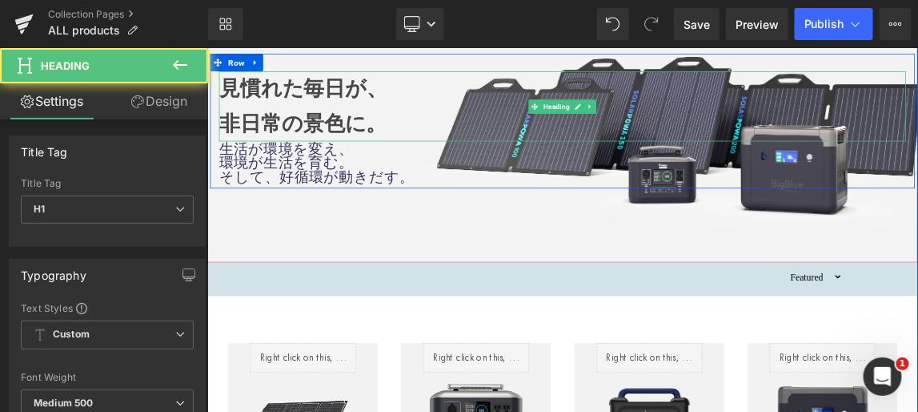
click at [905, 145] on h1 "非日常の景色に。" at bounding box center [691, 151] width 937 height 48
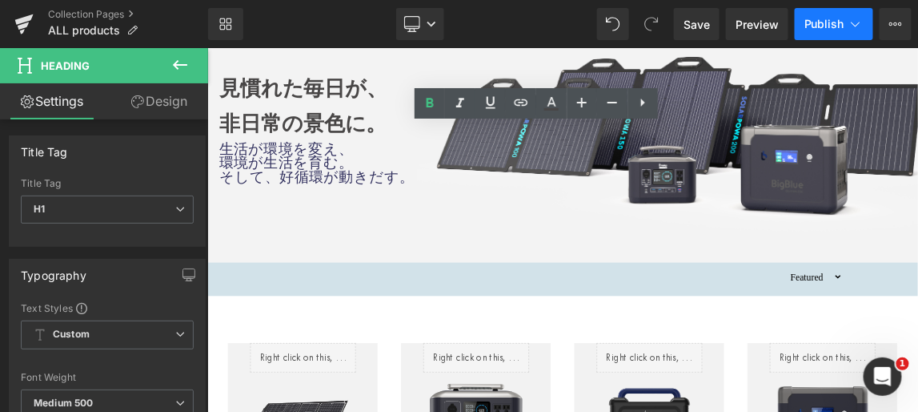
click at [819, 26] on span "Publish" at bounding box center [825, 24] width 40 height 13
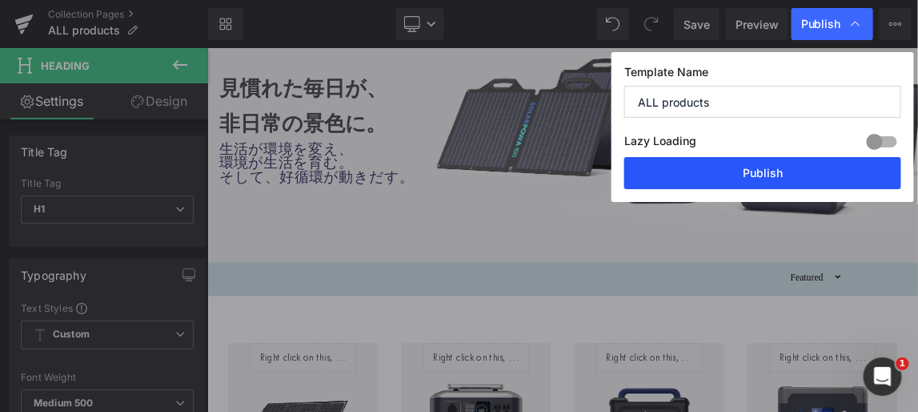
click at [771, 168] on button "Publish" at bounding box center [762, 173] width 277 height 32
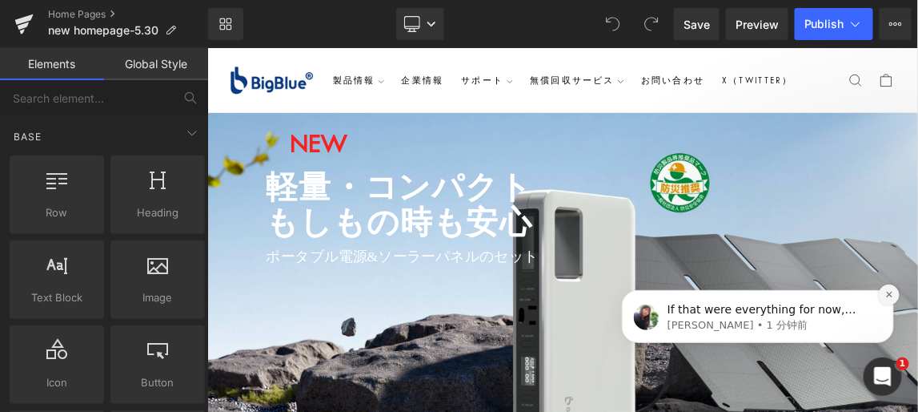
click at [889, 294] on icon "Dismiss notification" at bounding box center [889, 293] width 9 height 9
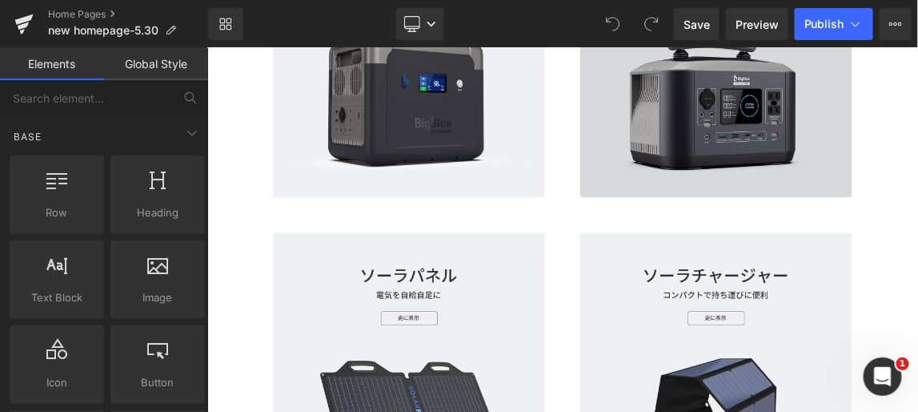
scroll to position [801, 0]
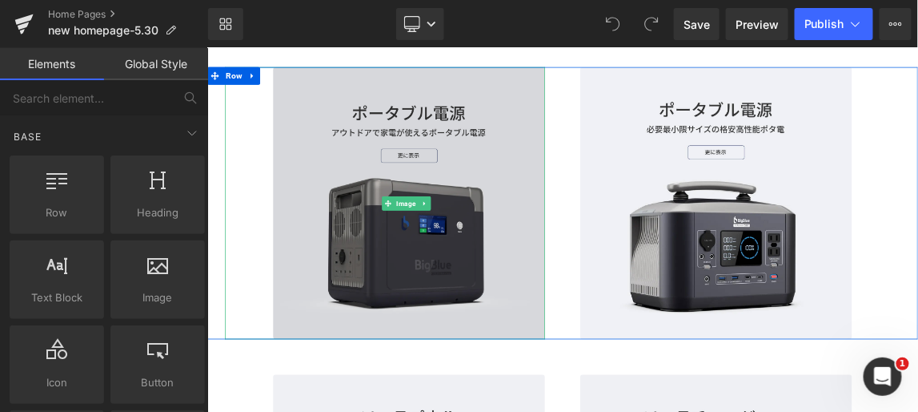
click at [491, 313] on img at bounding box center [481, 259] width 371 height 371
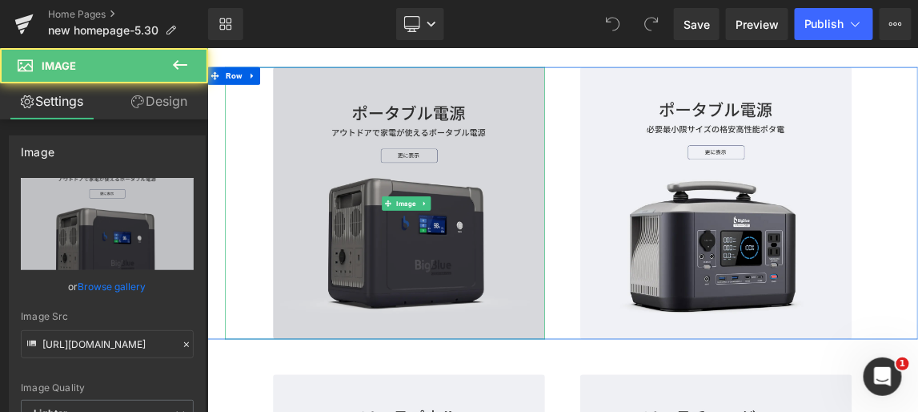
click at [480, 132] on img at bounding box center [481, 259] width 371 height 371
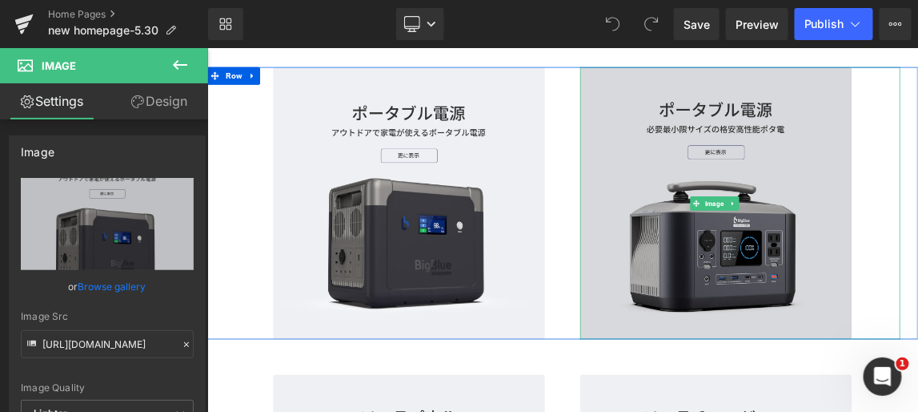
click at [911, 133] on img at bounding box center [900, 259] width 371 height 371
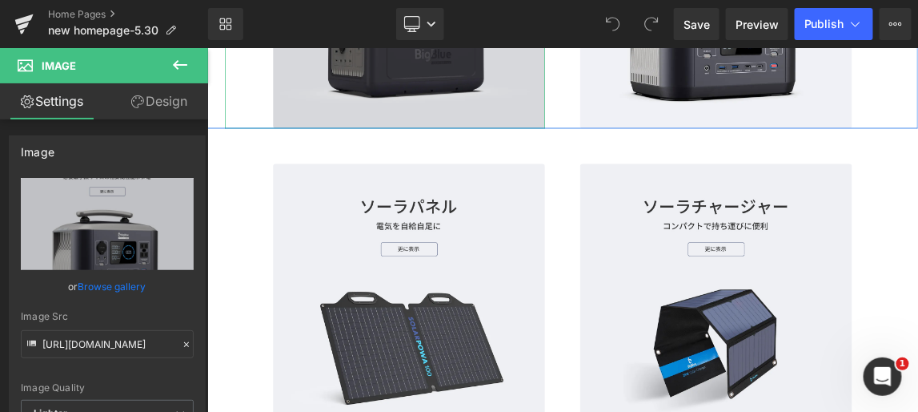
scroll to position [1091, 0]
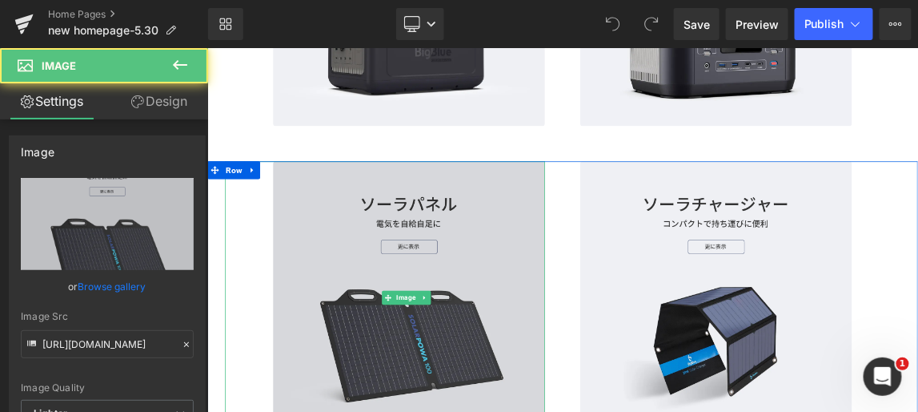
click at [551, 283] on img at bounding box center [481, 387] width 371 height 371
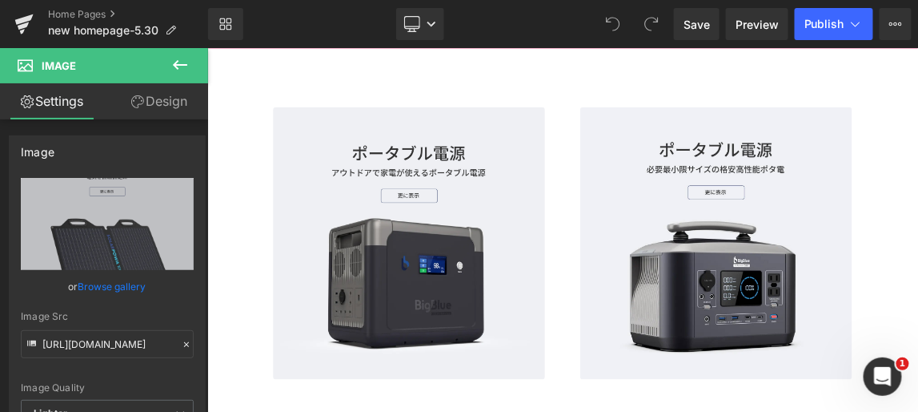
scroll to position [873, 0]
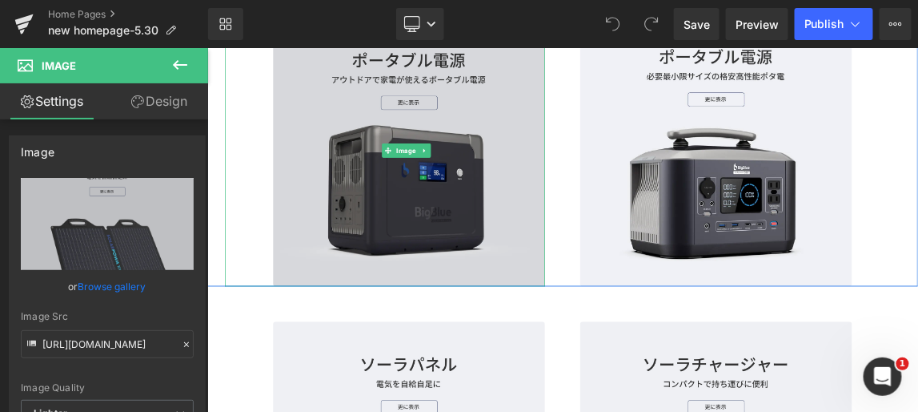
click at [529, 239] on img at bounding box center [481, 186] width 371 height 371
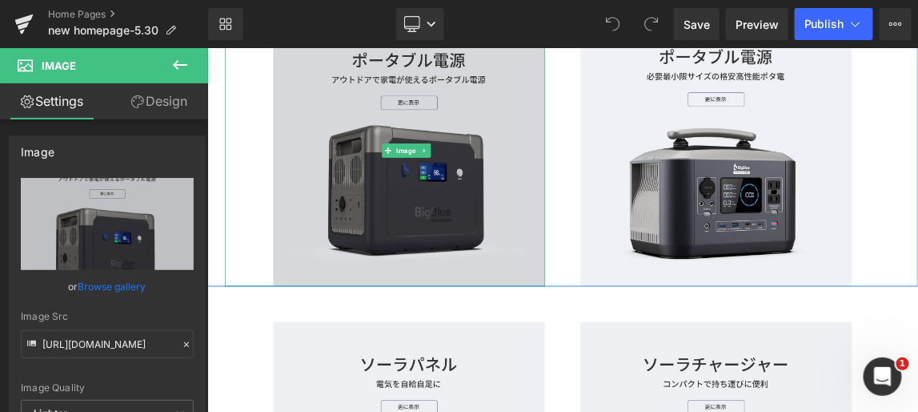
scroll to position [801, 0]
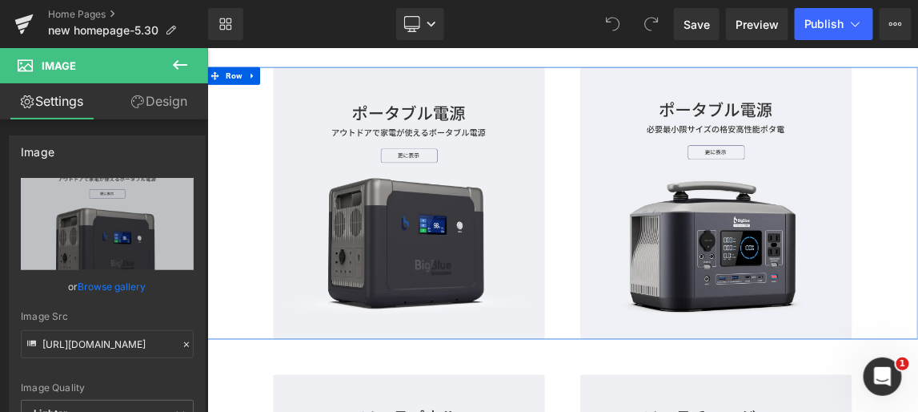
click at [220, 196] on div "Image" at bounding box center [449, 259] width 484 height 371
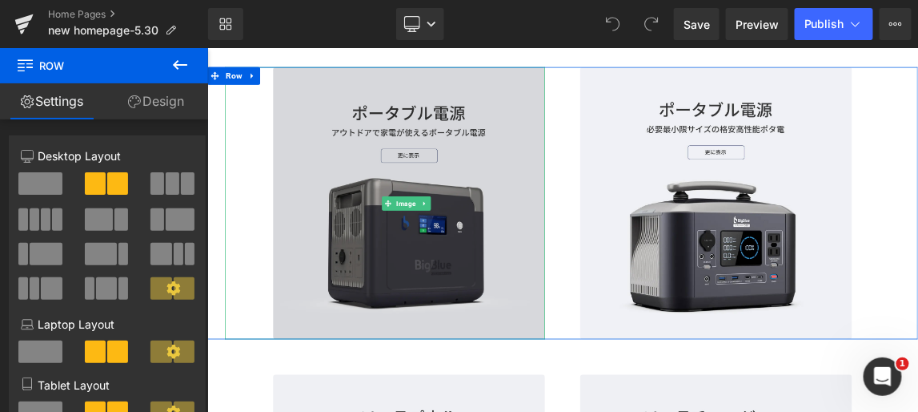
click at [466, 303] on img at bounding box center [481, 259] width 371 height 371
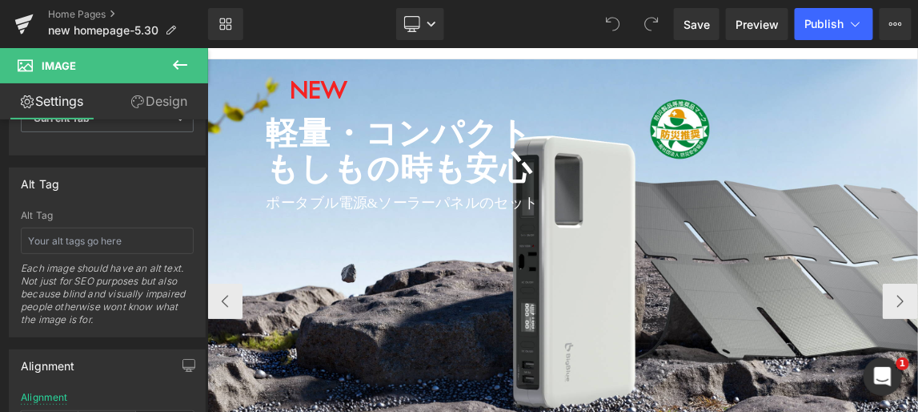
scroll to position [72, 0]
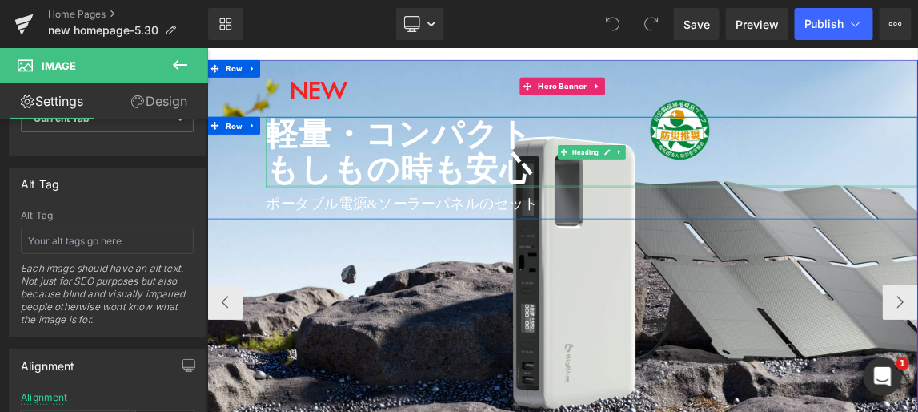
click at [321, 234] on div at bounding box center [731, 236] width 889 height 4
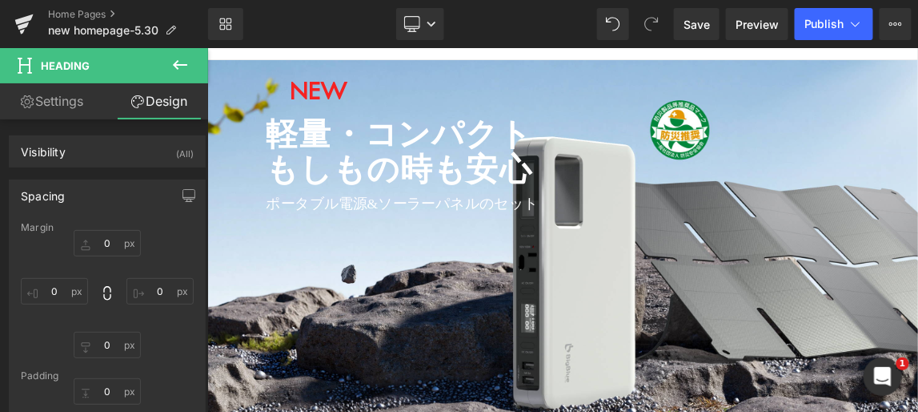
click at [160, 99] on link "Design" at bounding box center [159, 101] width 104 height 36
click at [58, 288] on input "0" at bounding box center [54, 291] width 67 height 26
type input "-20"
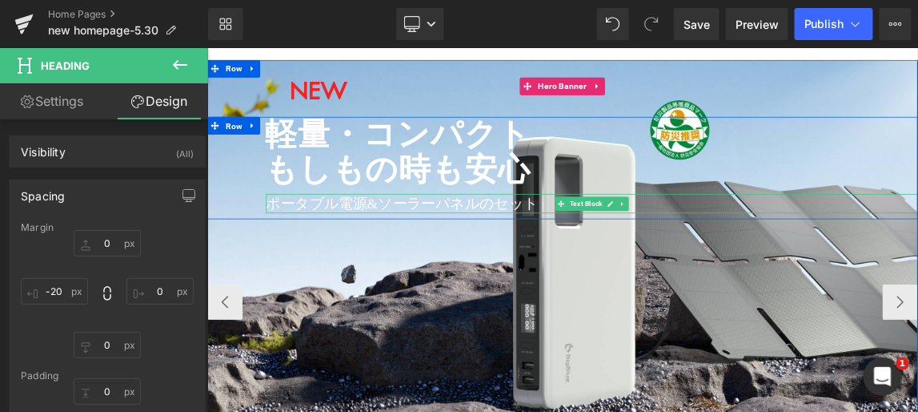
click at [327, 262] on p "ポータブル電源&ソーラーパネルのセット" at bounding box center [731, 259] width 889 height 27
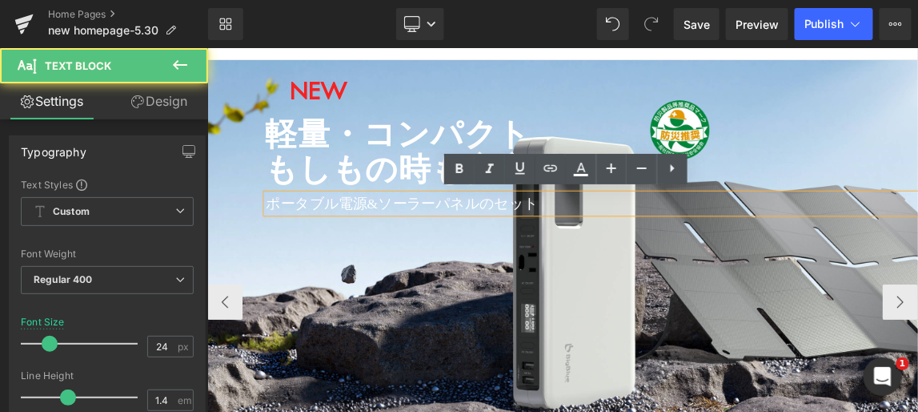
click at [329, 246] on div "ポータブル電源&ソーラーパネルのセット" at bounding box center [731, 259] width 889 height 27
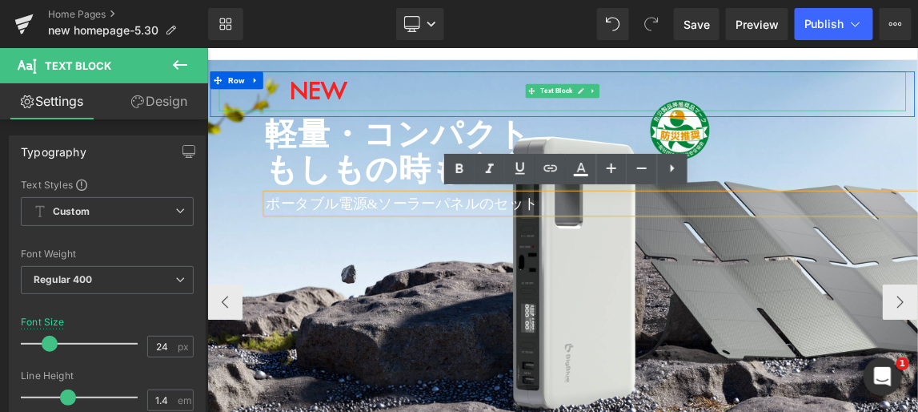
click at [464, 96] on p "NEW" at bounding box center [691, 106] width 937 height 54
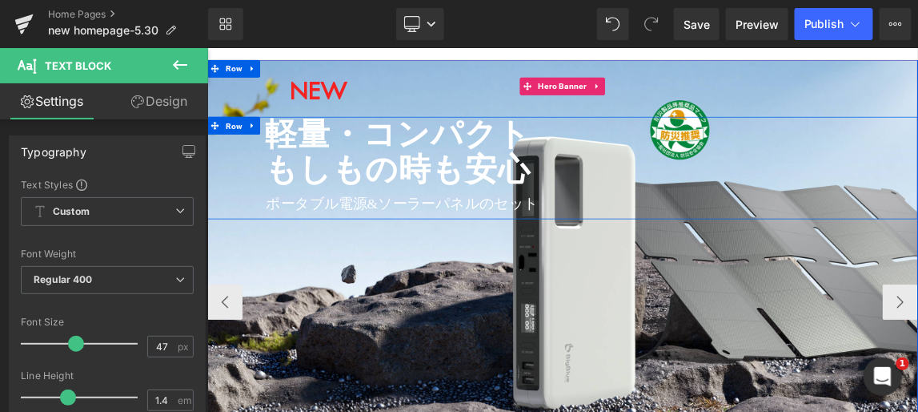
click at [224, 243] on div "軽量・コンパクト もしもの時も安心 Heading ポータブル電源&ソーラーパネルのセット Text Block Row" at bounding box center [691, 211] width 969 height 140
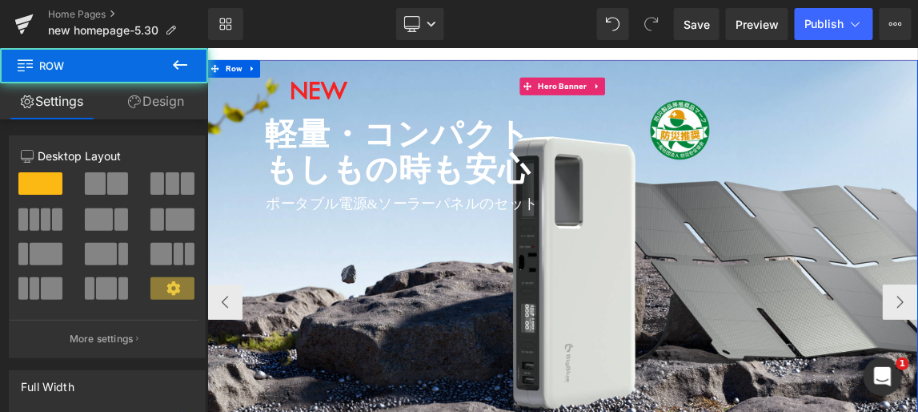
click at [283, 310] on div at bounding box center [691, 380] width 969 height 634
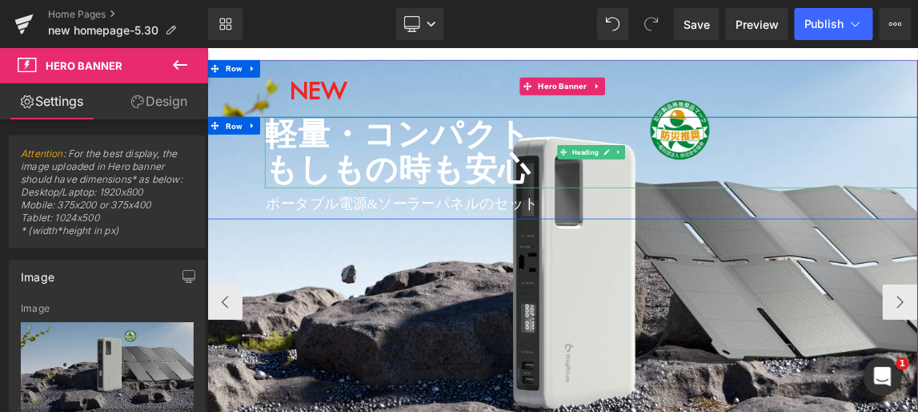
click at [317, 194] on h1 "軽量・コンパクト もしもの時も安心" at bounding box center [730, 189] width 890 height 97
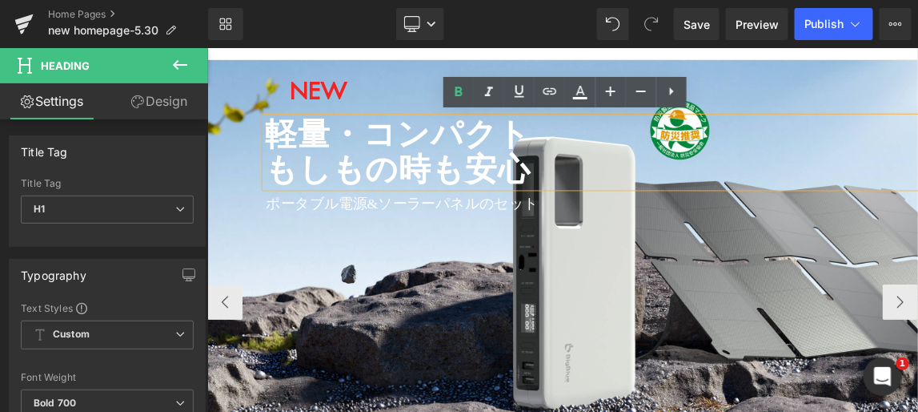
click at [323, 141] on h1 "軽量・コンパクト もしもの時も安心" at bounding box center [730, 189] width 890 height 97
click at [175, 102] on link "Design" at bounding box center [159, 101] width 104 height 36
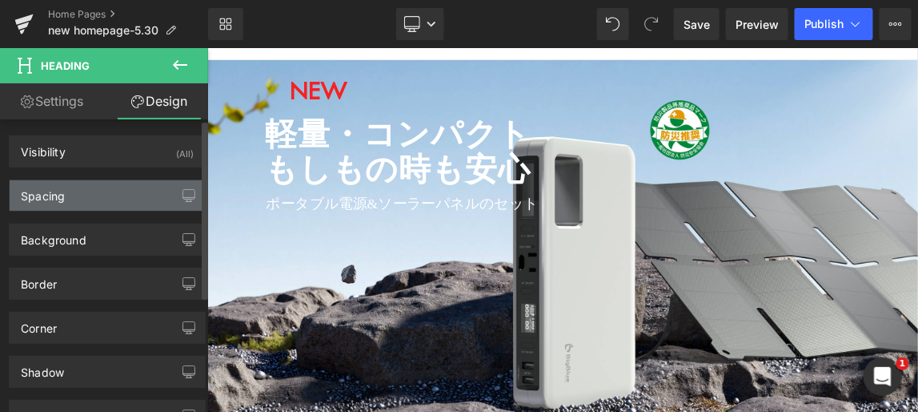
click at [124, 187] on div "Spacing" at bounding box center [107, 195] width 195 height 30
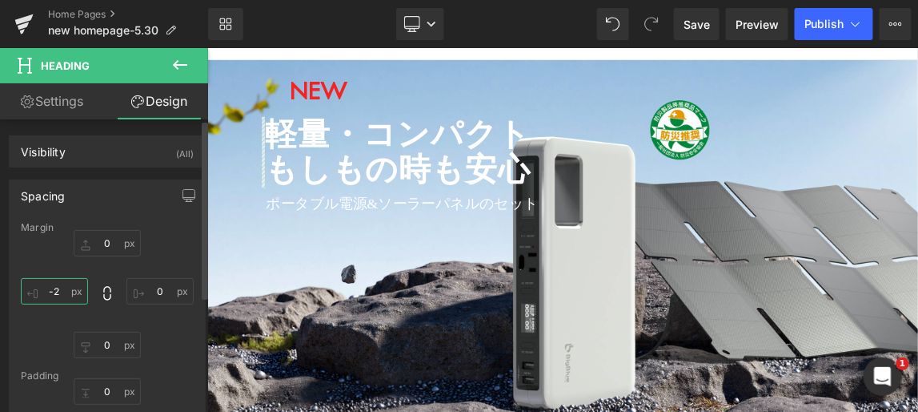
click at [61, 287] on input "-2" at bounding box center [54, 291] width 67 height 26
type input "-20"
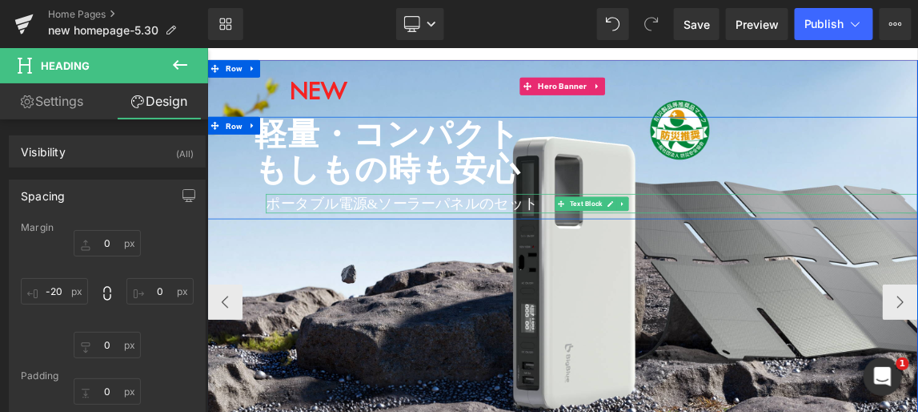
click at [313, 256] on p "ポータブル電源&ソーラーパネルのセット" at bounding box center [731, 259] width 889 height 27
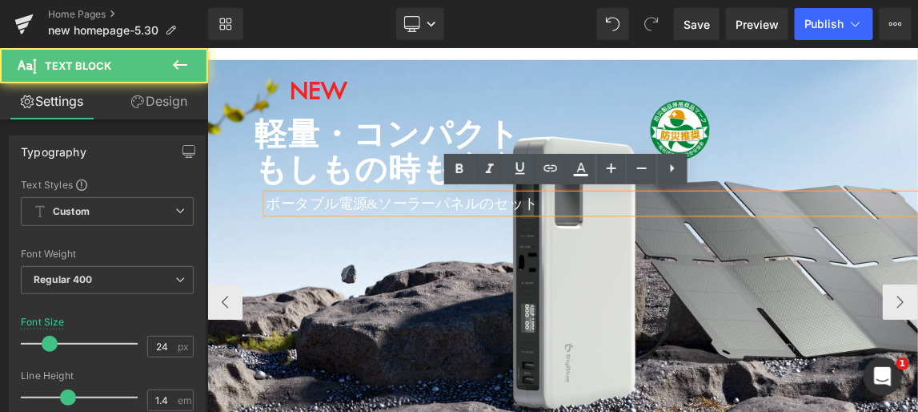
click at [306, 238] on h1 "軽量・コンパクト もしもの時も安心" at bounding box center [723, 189] width 905 height 97
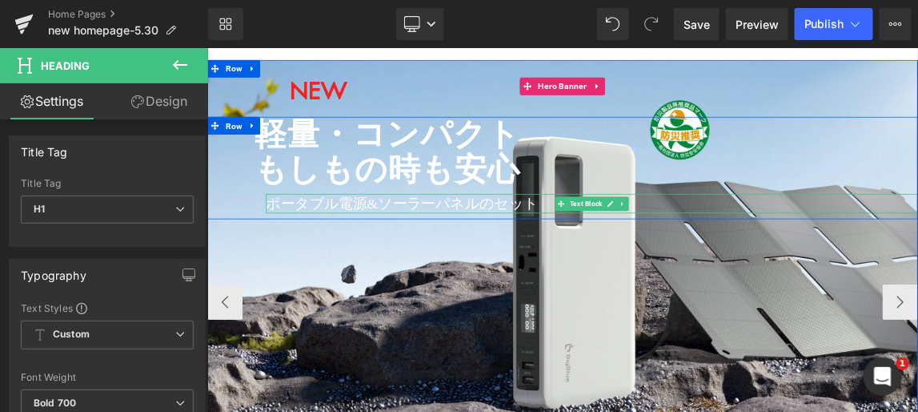
click at [308, 259] on p "ポータブル電源&ソーラーパネルのセット" at bounding box center [731, 259] width 889 height 27
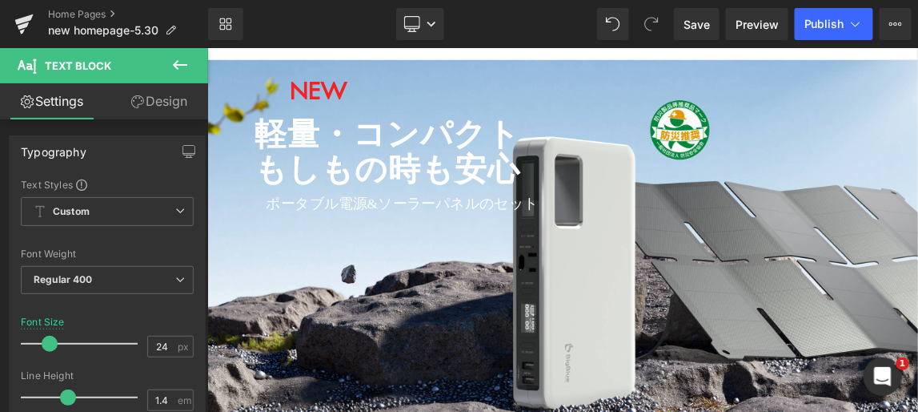
click at [170, 102] on link "Design" at bounding box center [159, 101] width 104 height 36
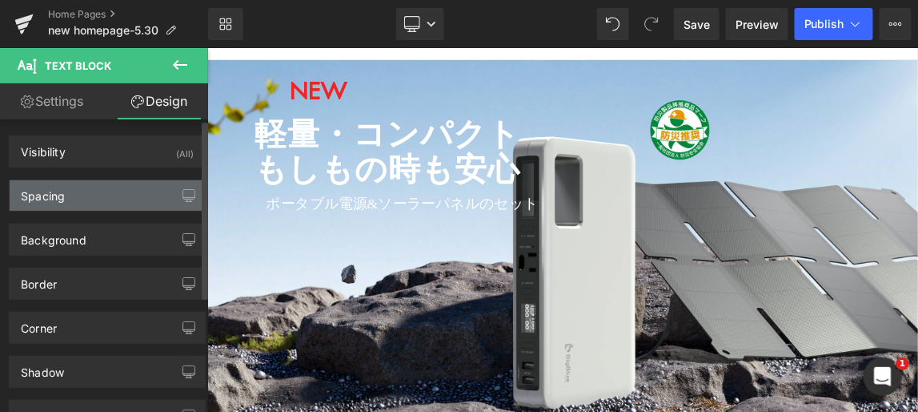
click at [133, 191] on div "Spacing" at bounding box center [107, 195] width 195 height 30
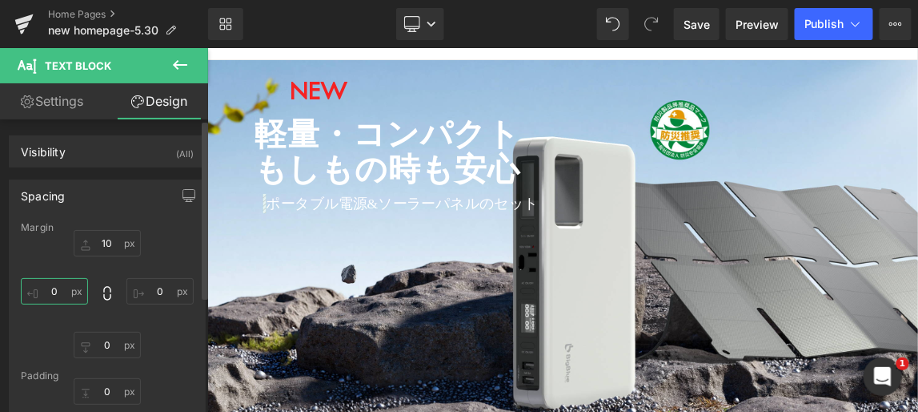
click at [62, 287] on input "0" at bounding box center [54, 291] width 67 height 26
type input "-20"
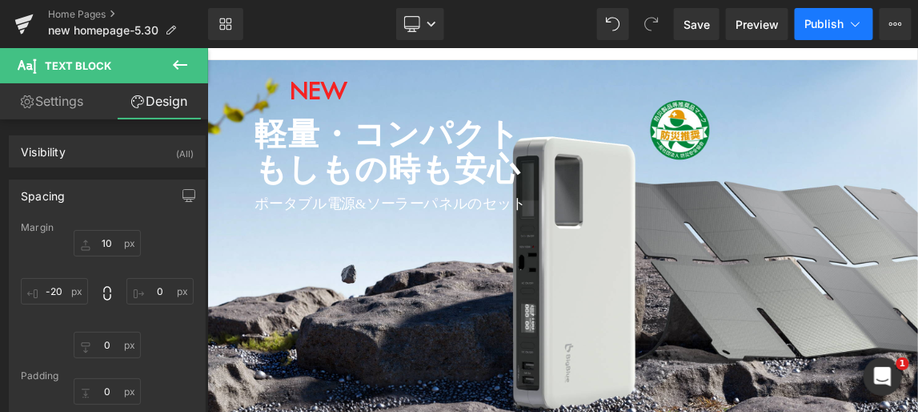
click at [831, 23] on span "Publish" at bounding box center [825, 24] width 40 height 13
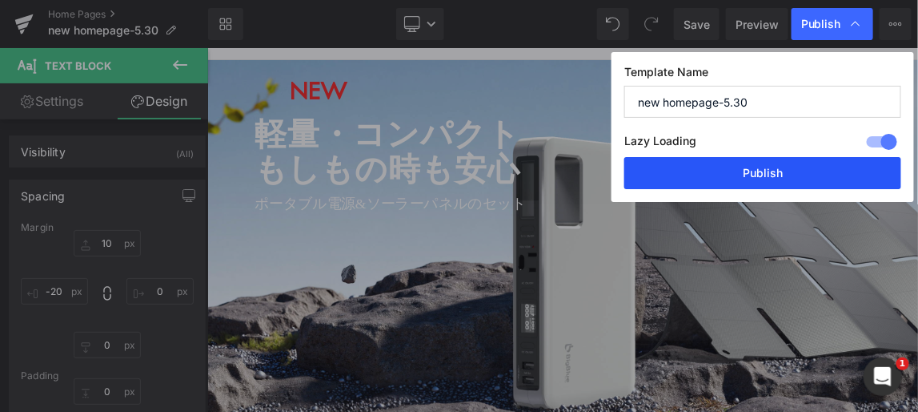
click at [784, 169] on button "Publish" at bounding box center [762, 173] width 277 height 32
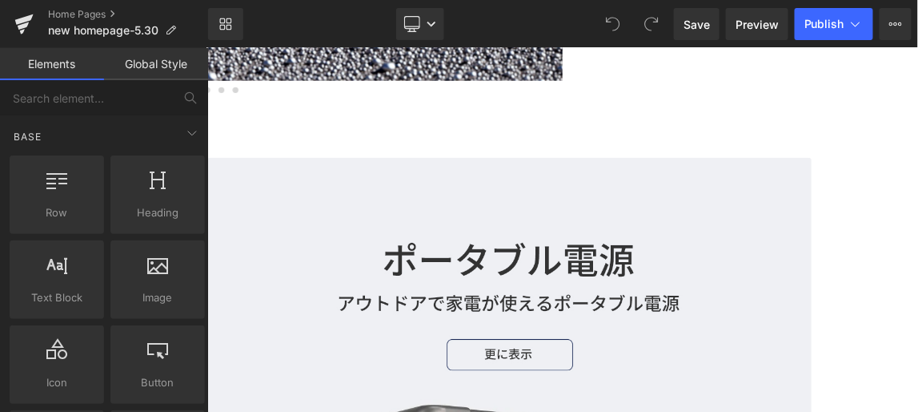
scroll to position [801, 0]
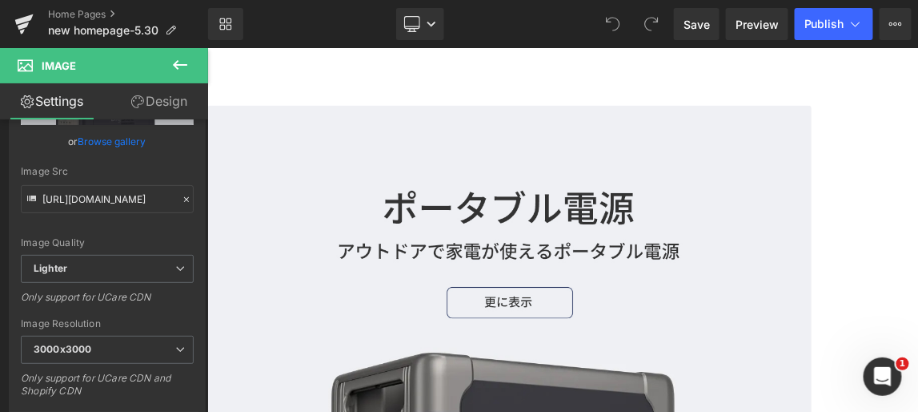
scroll to position [727, 0]
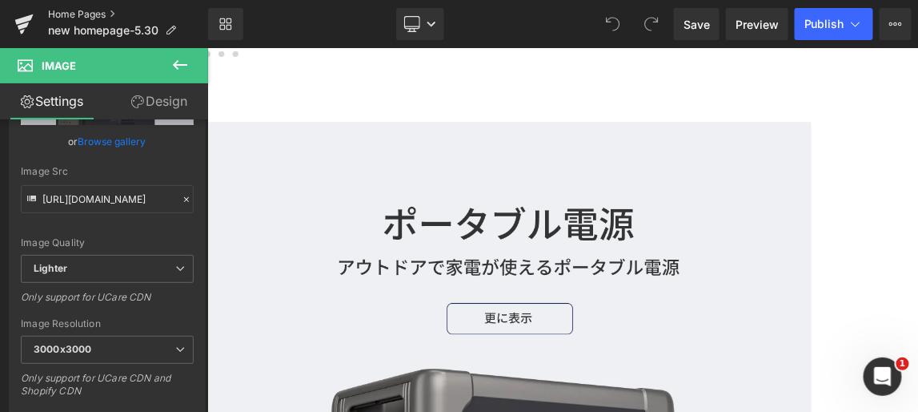
click at [75, 15] on link "Home Pages" at bounding box center [128, 14] width 160 height 13
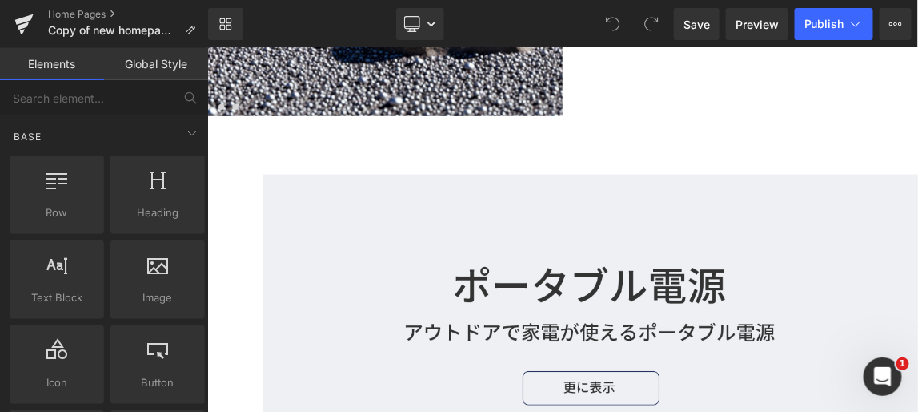
scroll to position [801, 0]
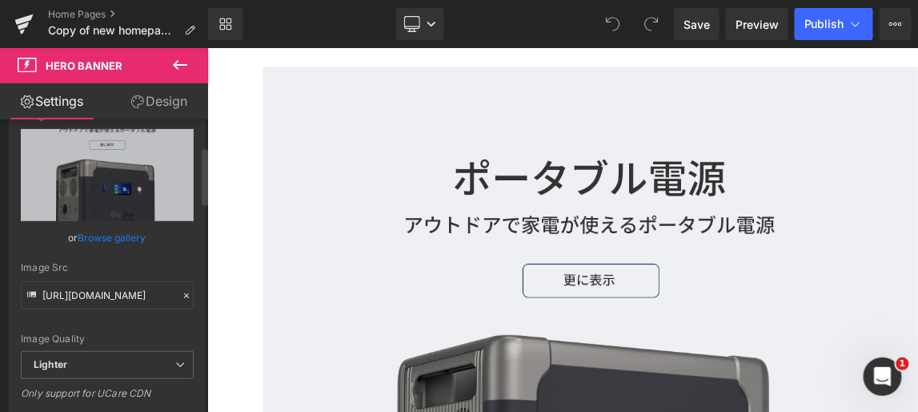
scroll to position [218, 0]
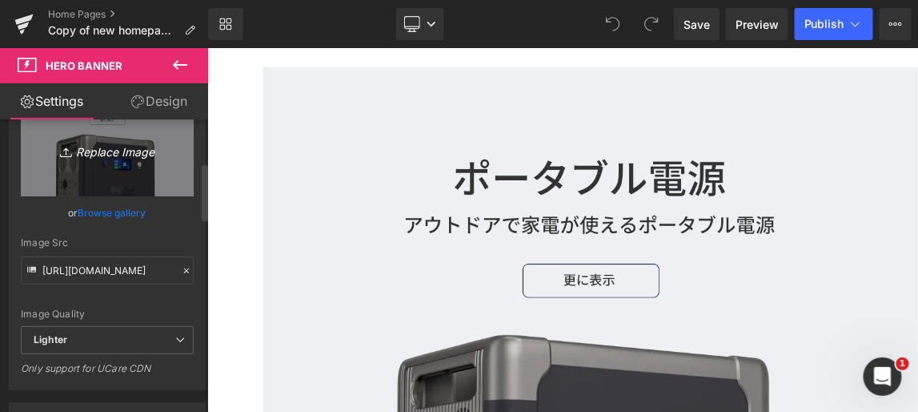
click at [131, 153] on icon "Replace Image" at bounding box center [107, 150] width 128 height 20
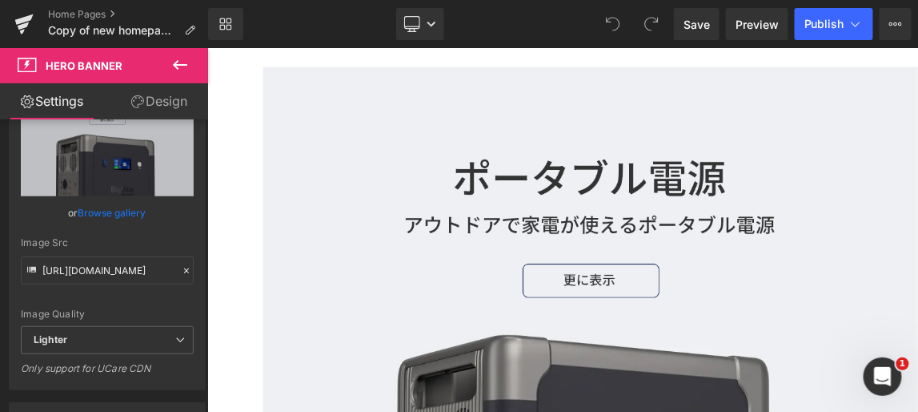
click at [171, 100] on link "Design" at bounding box center [159, 101] width 104 height 36
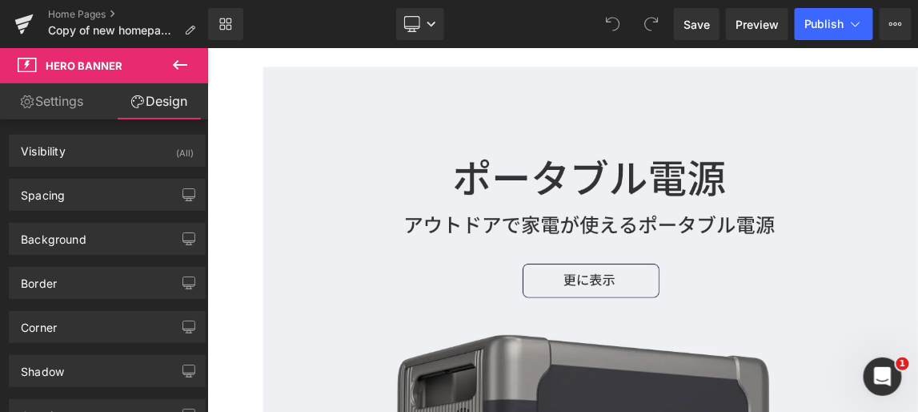
scroll to position [0, 0]
click at [61, 98] on link "Settings" at bounding box center [52, 101] width 104 height 36
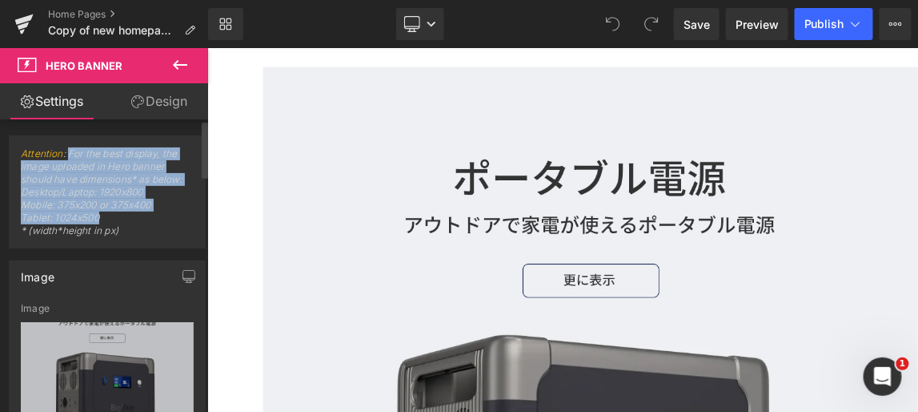
drag, startPoint x: 68, startPoint y: 152, endPoint x: 117, endPoint y: 223, distance: 86.4
click at [117, 223] on span "Attention : For the best display, the image uploaded in Hero banner should have…" at bounding box center [107, 197] width 173 height 100
copy span "For the best display, the image uploaded in Hero banner should have dimensions*…"
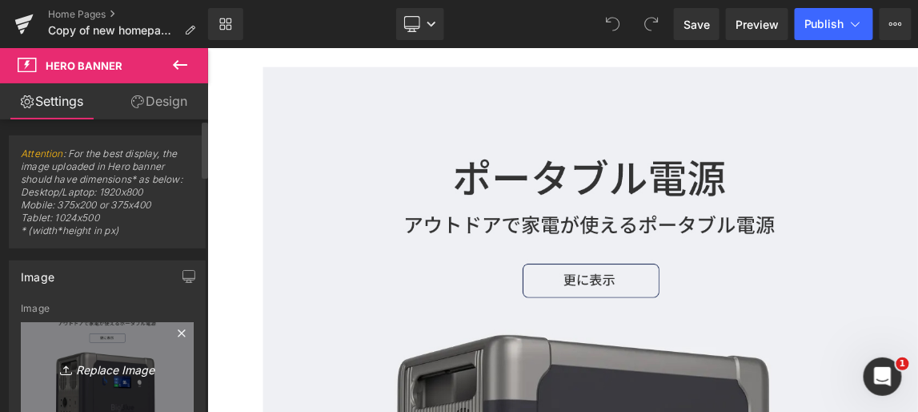
click at [105, 380] on link "Replace Image" at bounding box center [107, 368] width 173 height 92
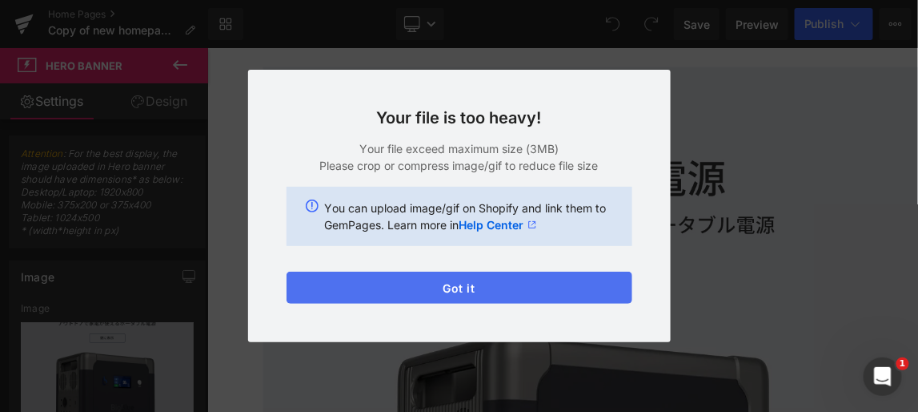
click at [468, 290] on button "Got it" at bounding box center [460, 287] width 346 height 32
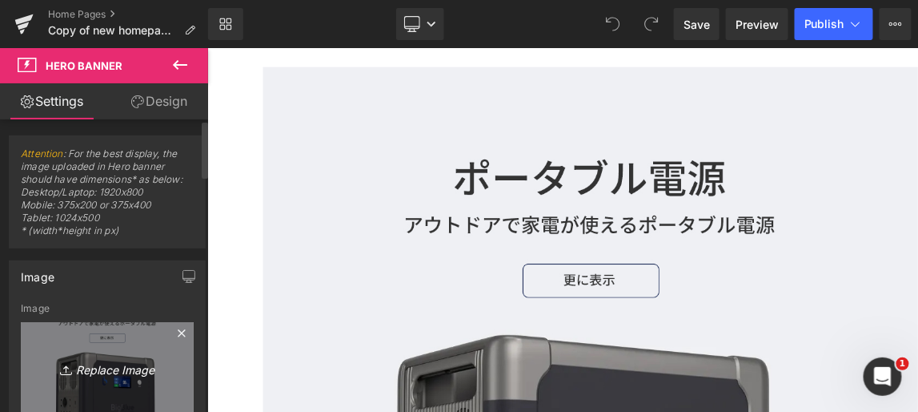
click at [110, 384] on link "Replace Image" at bounding box center [107, 368] width 173 height 92
type input "C:\fakepath\CP2500-1.png"
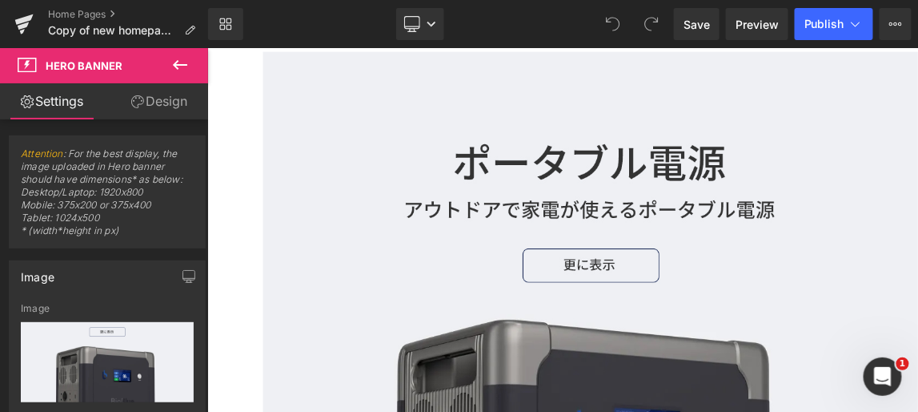
scroll to position [801, 0]
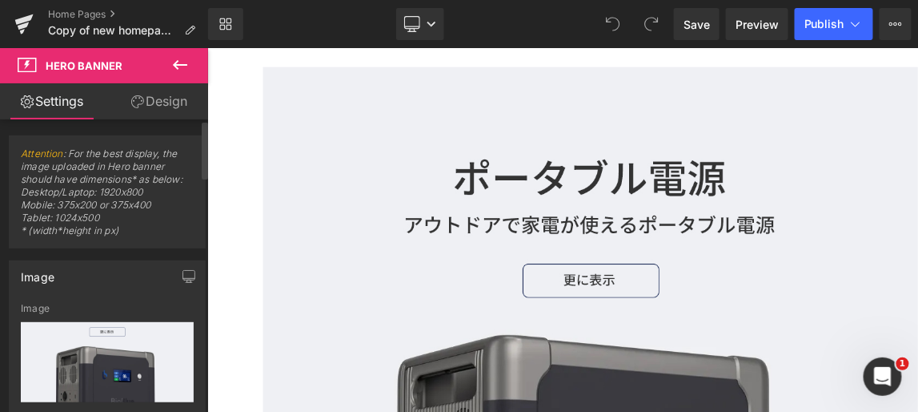
click at [115, 365] on input "file" at bounding box center [107, 362] width 173 height 80
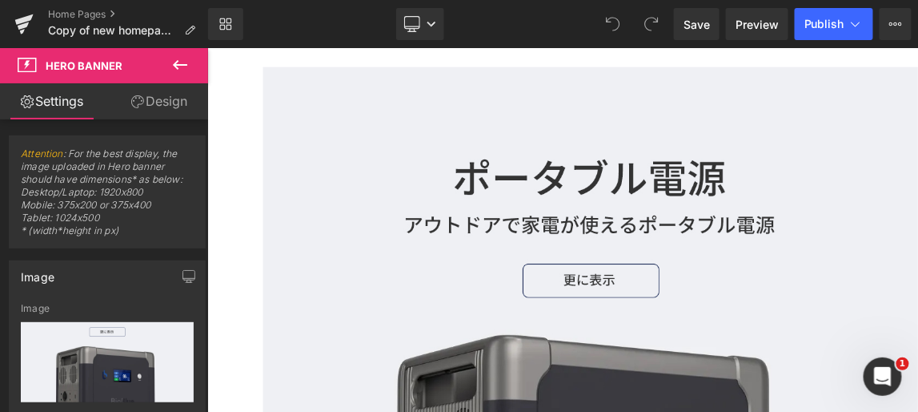
click at [177, 64] on icon at bounding box center [180, 65] width 14 height 10
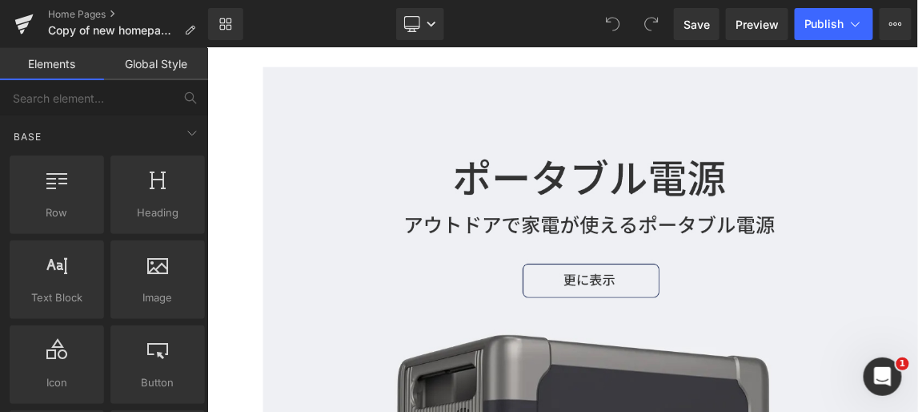
click at [154, 61] on link "Global Style" at bounding box center [156, 64] width 104 height 32
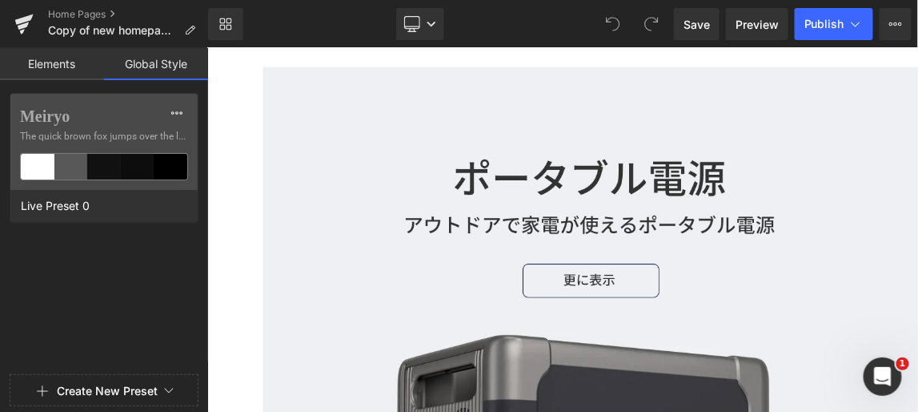
click at [41, 67] on link "Elements" at bounding box center [52, 64] width 104 height 32
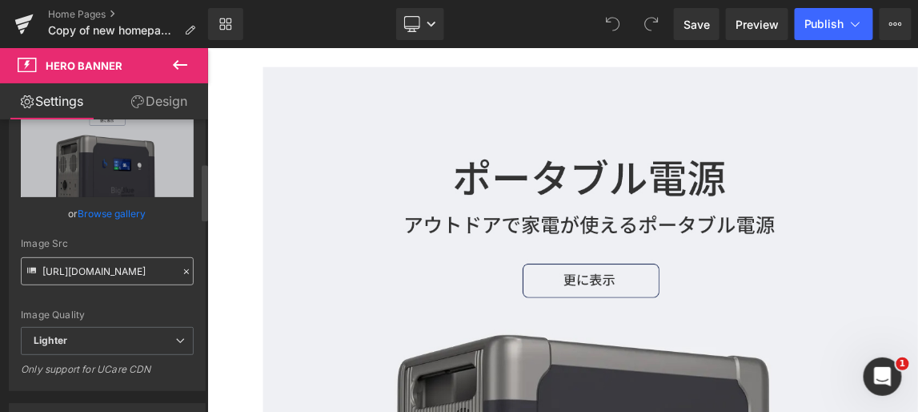
scroll to position [218, 0]
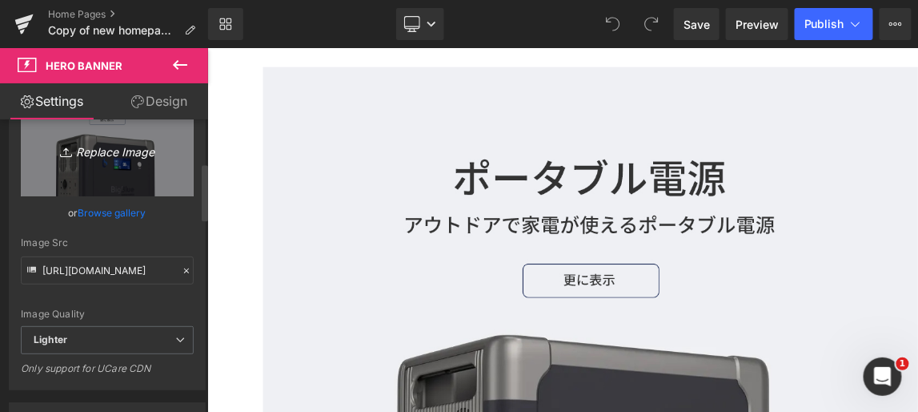
click at [101, 169] on link "Replace Image" at bounding box center [107, 150] width 173 height 92
type input "C:\fakepath\CP2500-1.png"
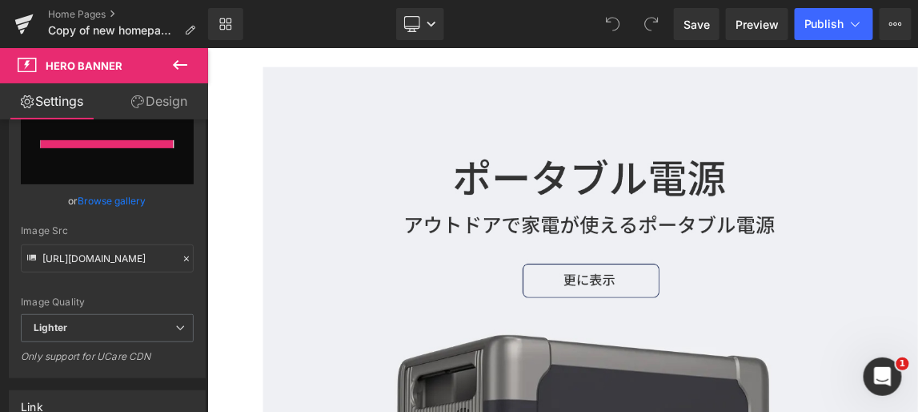
type input "[URL][DOMAIN_NAME]"
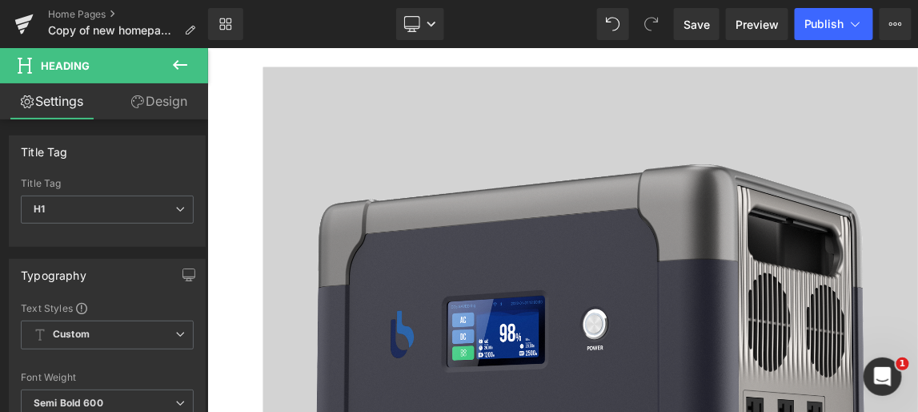
click at [172, 101] on link "Design" at bounding box center [159, 101] width 104 height 36
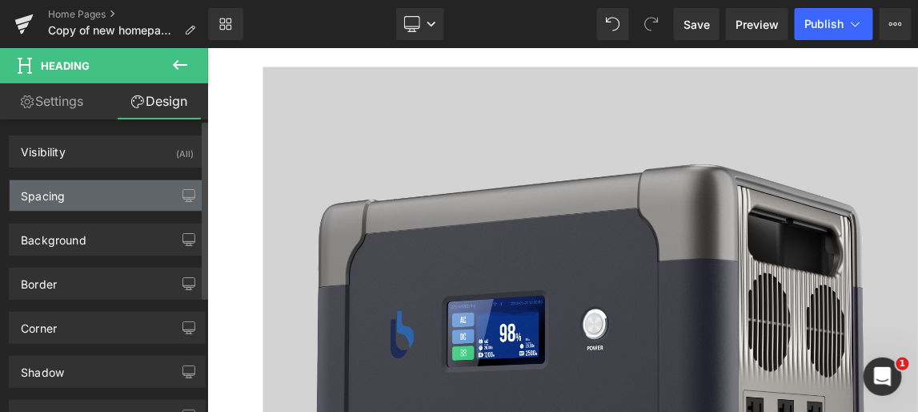
type input "0"
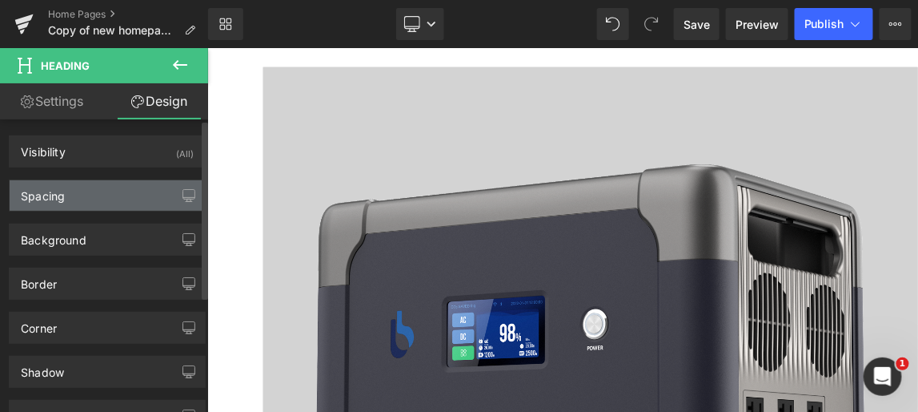
type input "0"
click at [138, 188] on div "Spacing" at bounding box center [107, 195] width 195 height 30
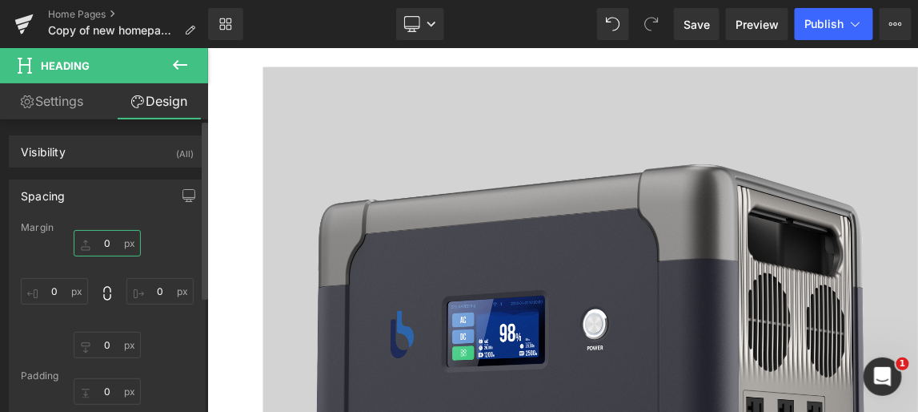
click at [111, 239] on input "0" at bounding box center [107, 243] width 67 height 26
type input "-20"
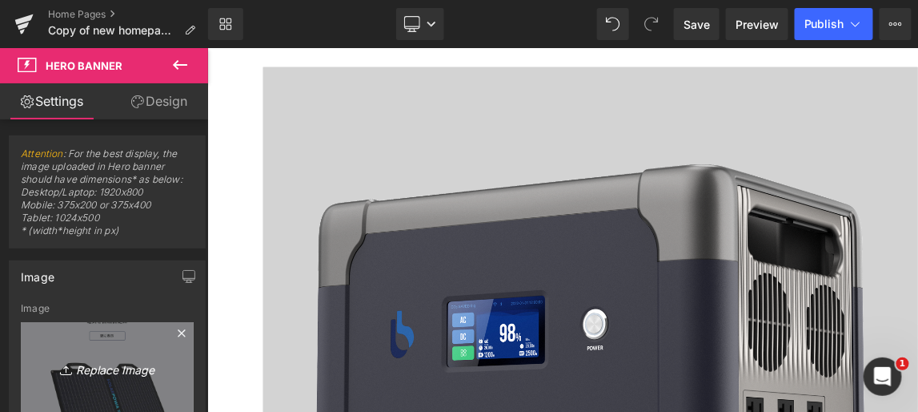
click at [102, 385] on link "Replace Image" at bounding box center [107, 368] width 173 height 92
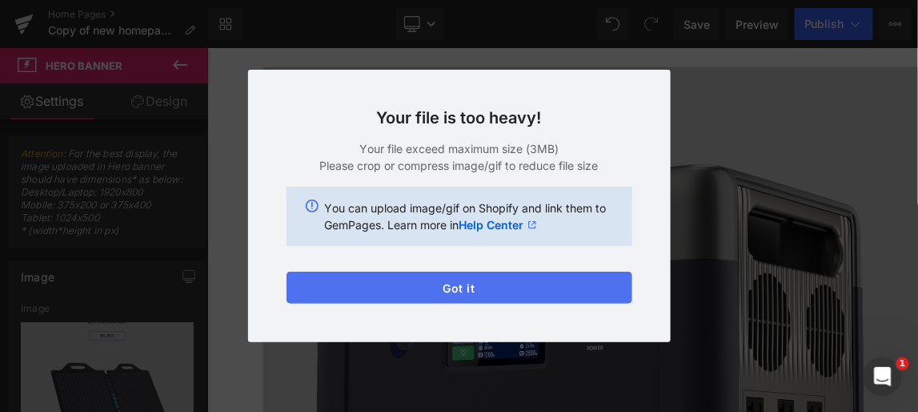
click at [470, 285] on button "Got it" at bounding box center [460, 287] width 346 height 32
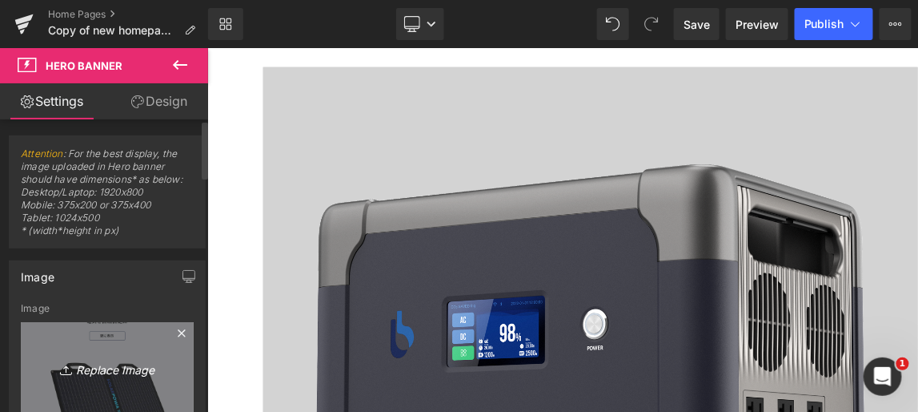
click at [126, 378] on link "Replace Image" at bounding box center [107, 368] width 173 height 92
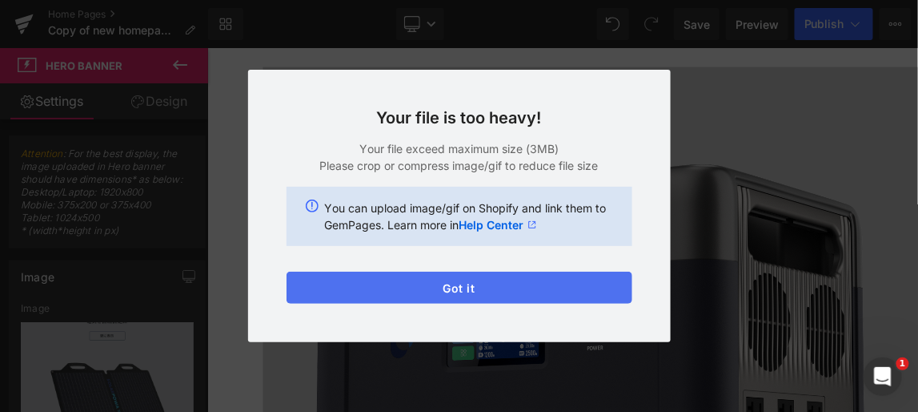
click at [463, 286] on button "Got it" at bounding box center [460, 287] width 346 height 32
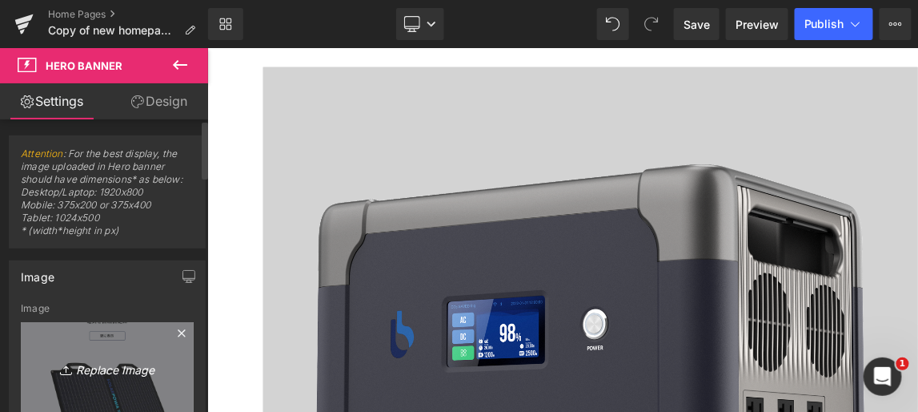
click at [118, 370] on icon "Replace Image" at bounding box center [107, 368] width 128 height 20
type input "C:\fakepath\正面.jpg"
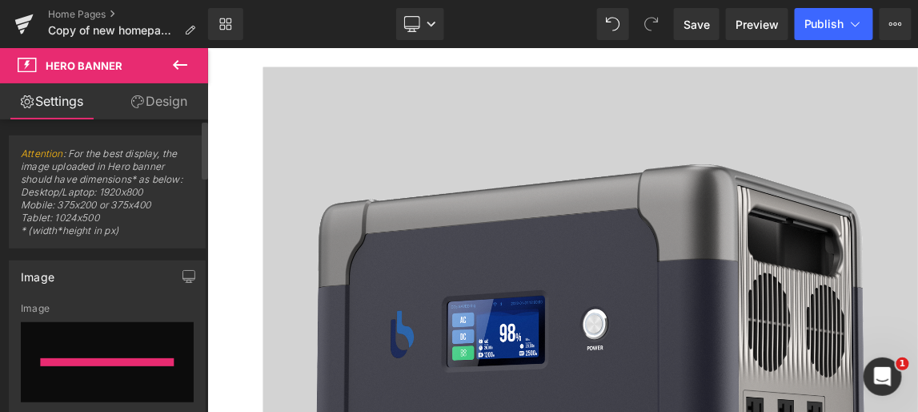
type input "[URL][DOMAIN_NAME]"
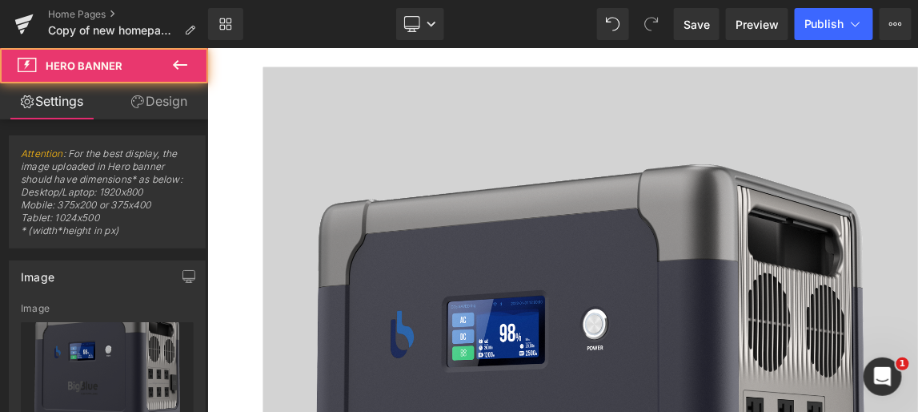
click at [170, 102] on link "Design" at bounding box center [159, 101] width 104 height 36
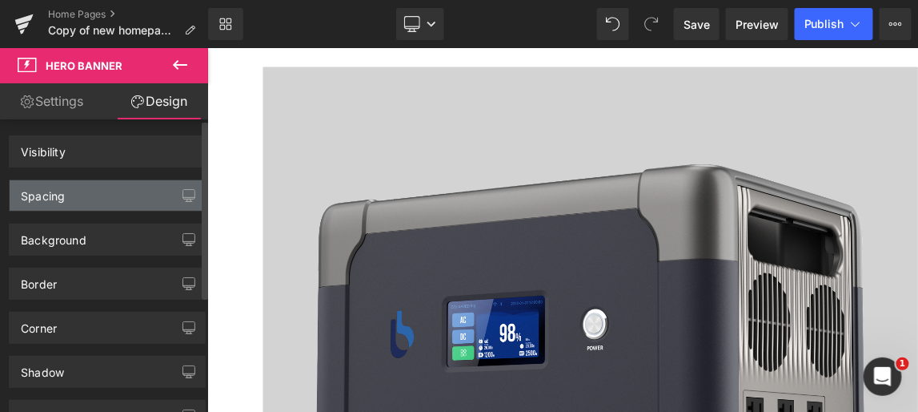
click at [149, 195] on div "Spacing" at bounding box center [107, 195] width 195 height 30
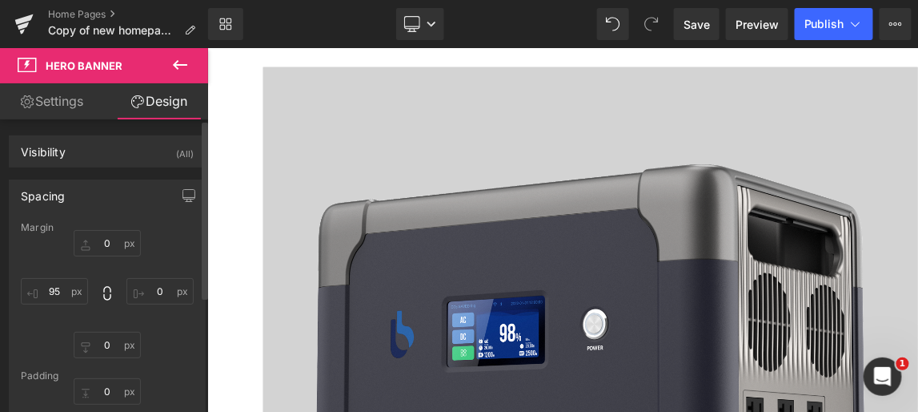
type input "0"
type input "95"
type input "0"
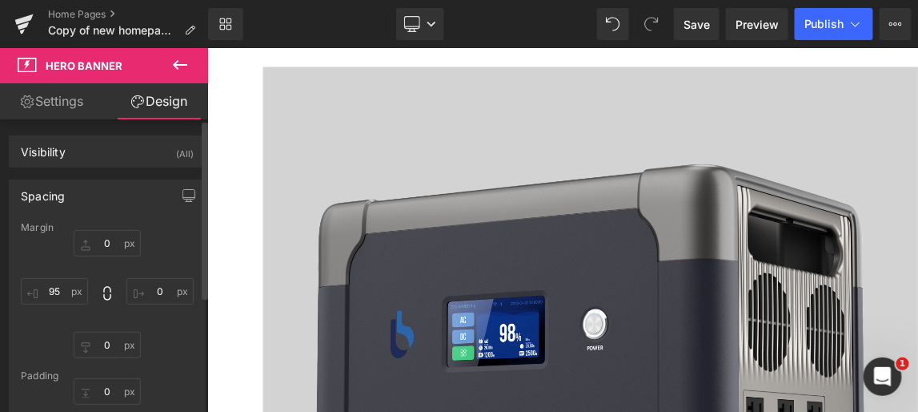
type input "0"
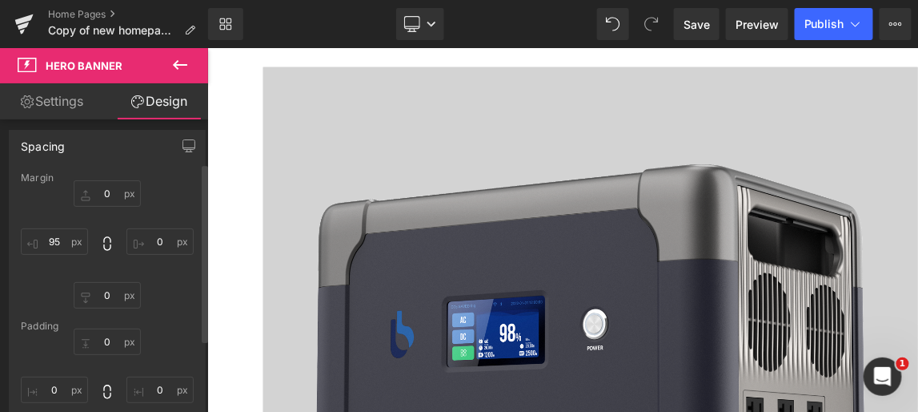
scroll to position [72, 0]
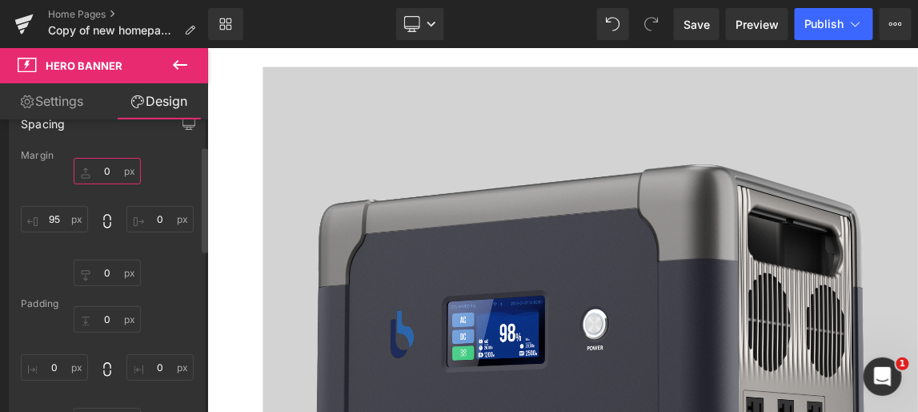
click at [108, 169] on input "0" at bounding box center [107, 171] width 67 height 26
type input "2"
type input "0"
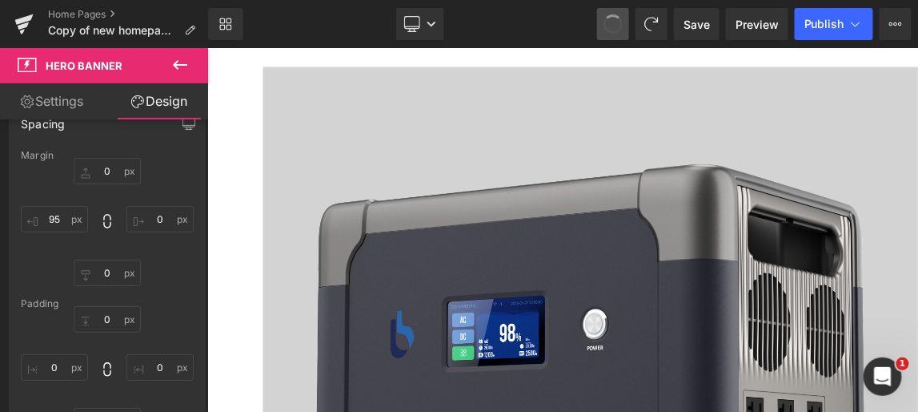
type input "95"
type input "0"
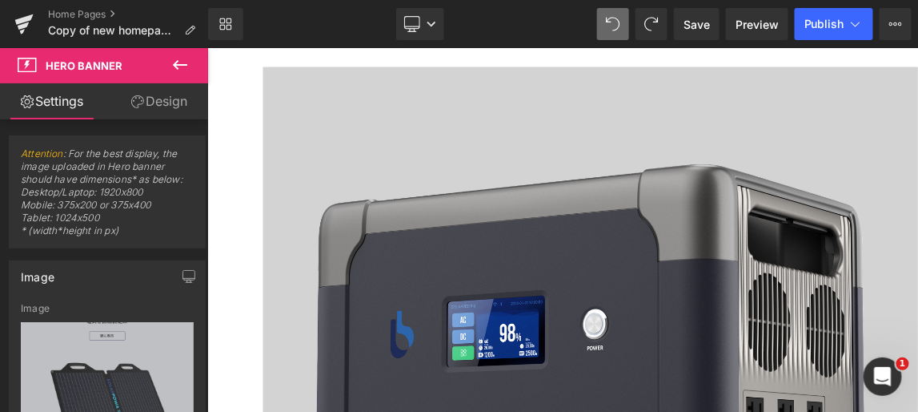
type input "[URL][DOMAIN_NAME]"
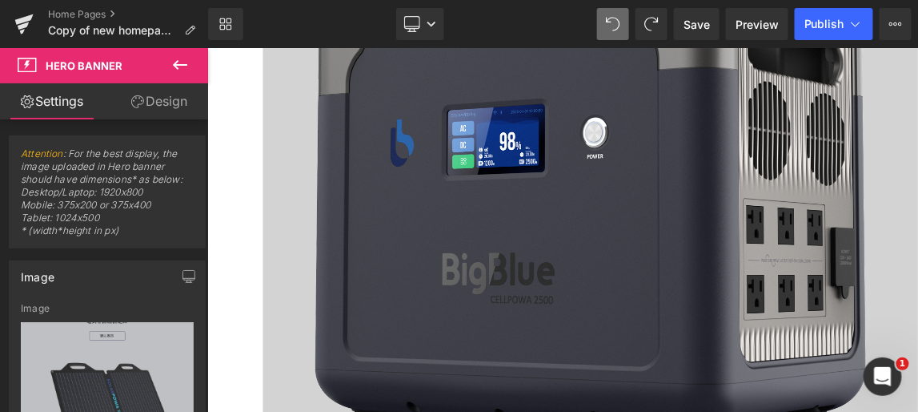
scroll to position [1164, 0]
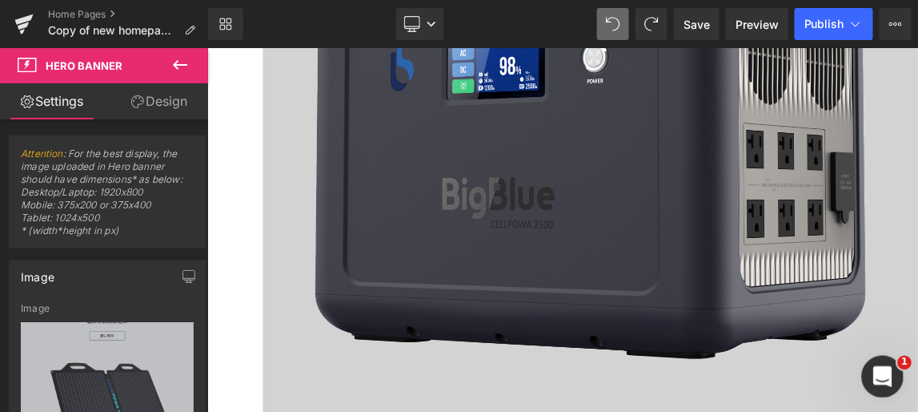
click at [888, 369] on icon "打开 Intercom Messenger" at bounding box center [881, 374] width 26 height 26
